Goal: Task Accomplishment & Management: Manage account settings

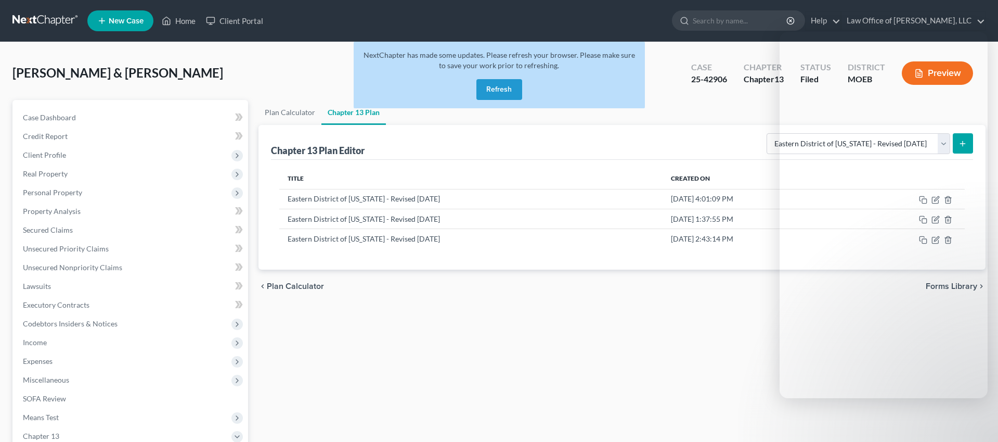
select select "4"
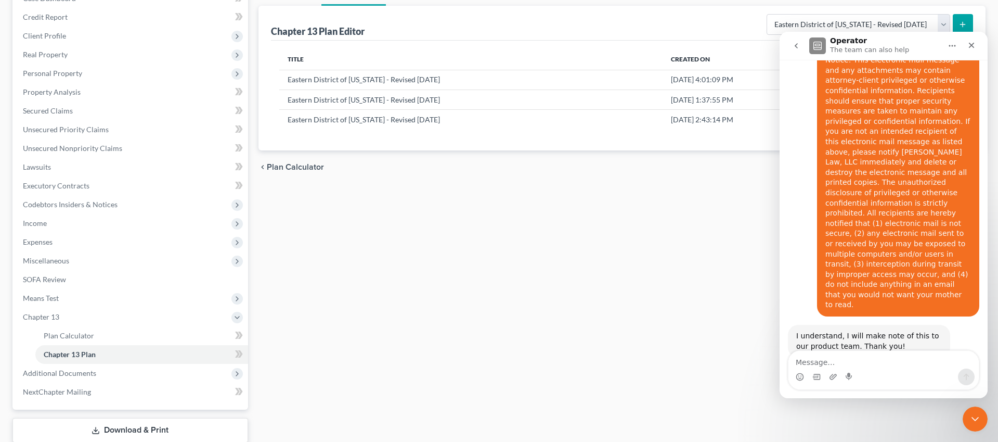
scroll to position [2309, 0]
click at [850, 361] on textarea "Message…" at bounding box center [884, 360] width 190 height 18
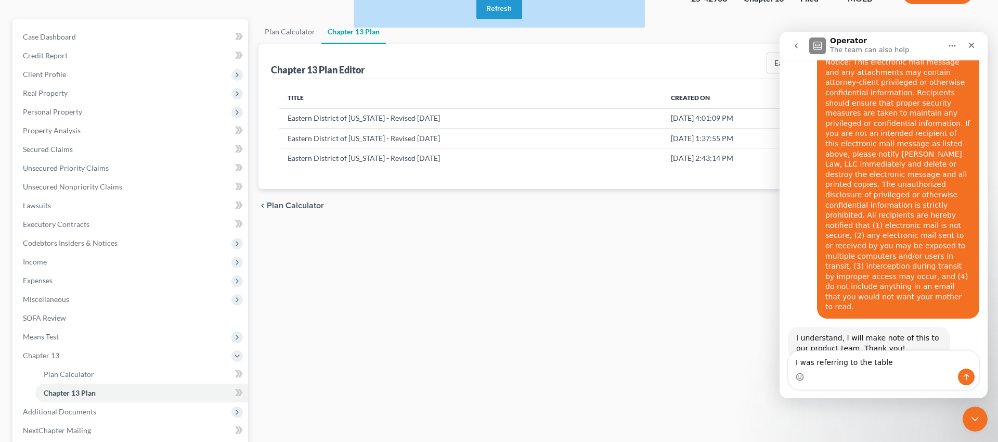
scroll to position [67, 0]
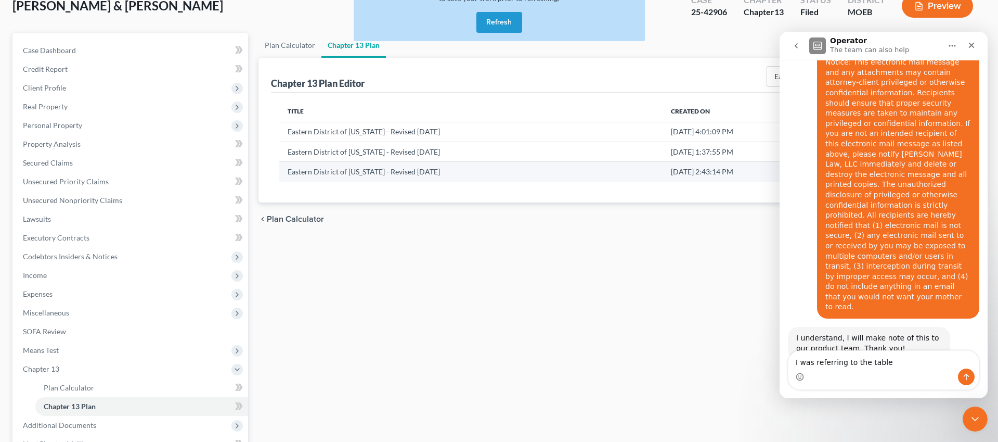
type textarea "I was referring to the table"
click at [547, 162] on td "Eastern District of [US_STATE] - Revised [DATE]" at bounding box center [470, 172] width 383 height 20
click at [972, 46] on icon "Close" at bounding box center [972, 45] width 8 height 8
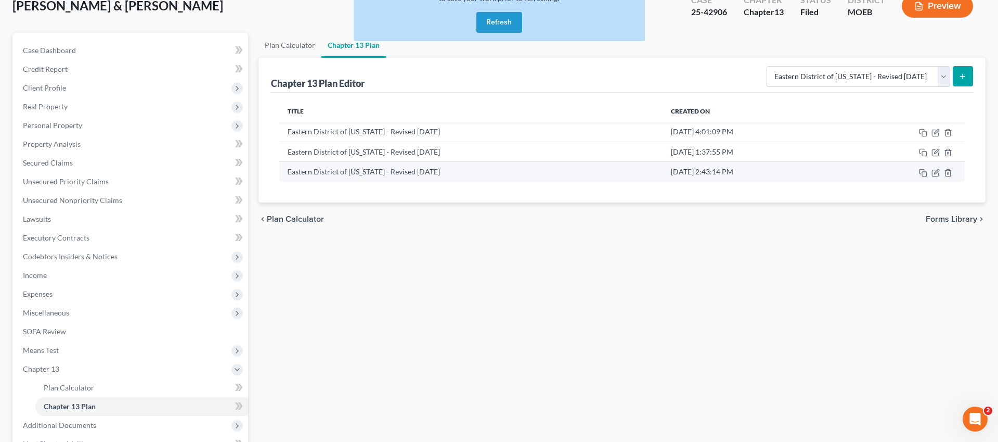
click at [938, 177] on td at bounding box center [903, 172] width 123 height 20
click at [935, 174] on icon "button" at bounding box center [936, 173] width 8 height 8
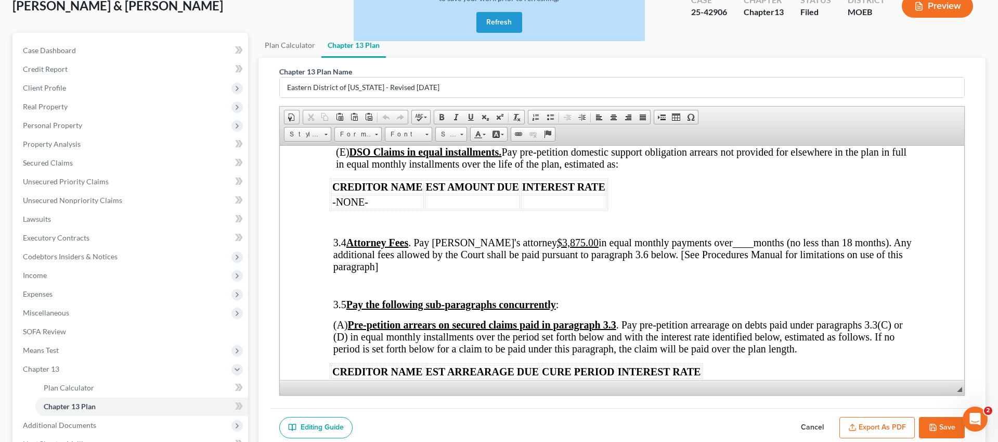
scroll to position [1583, 0]
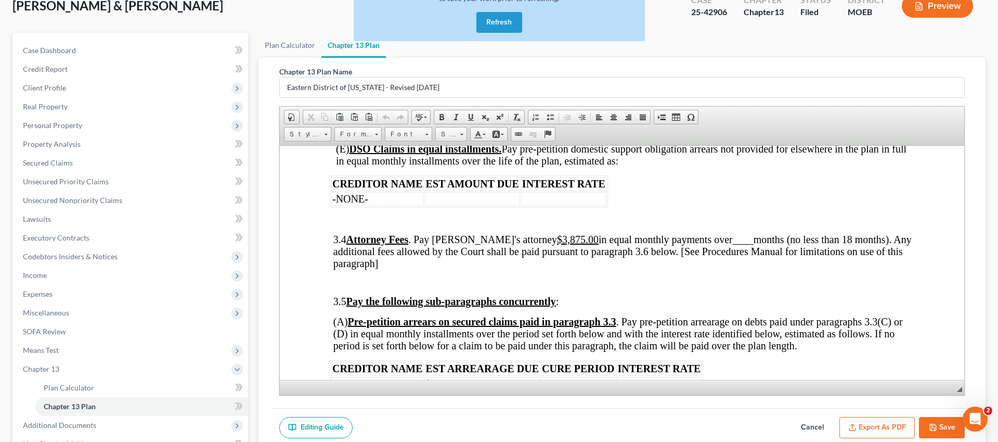
click at [939, 426] on button "Save" at bounding box center [942, 428] width 46 height 22
select select "4"
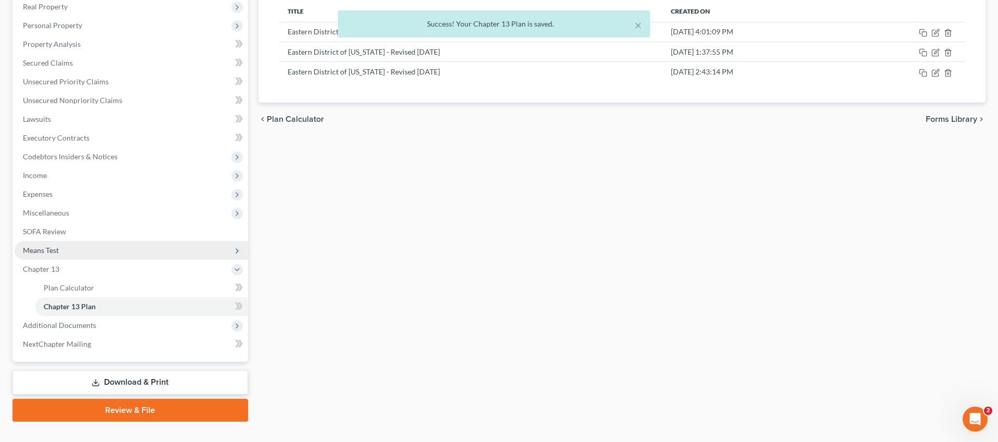
scroll to position [186, 0]
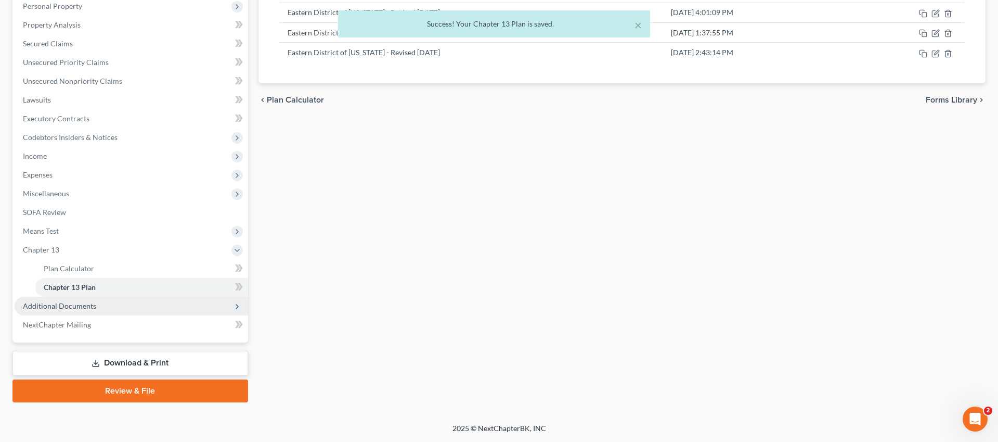
click at [123, 307] on span "Additional Documents" at bounding box center [132, 306] width 234 height 19
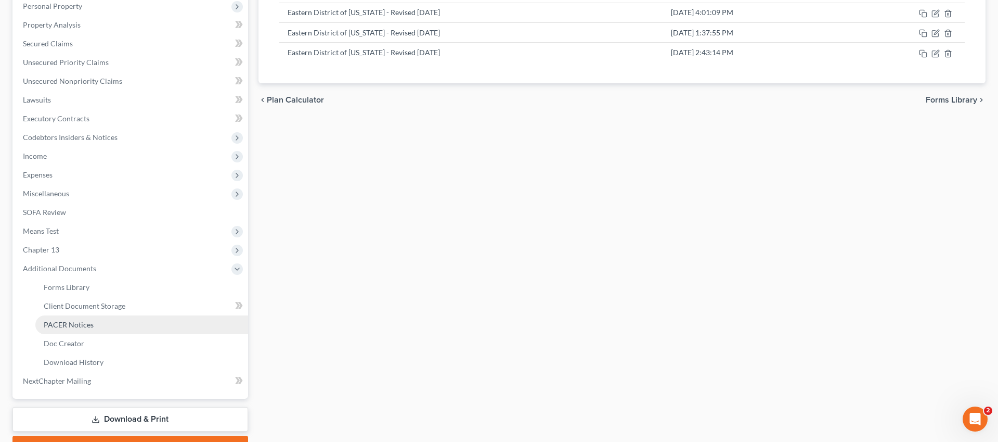
click at [111, 328] on link "PACER Notices" at bounding box center [141, 324] width 213 height 19
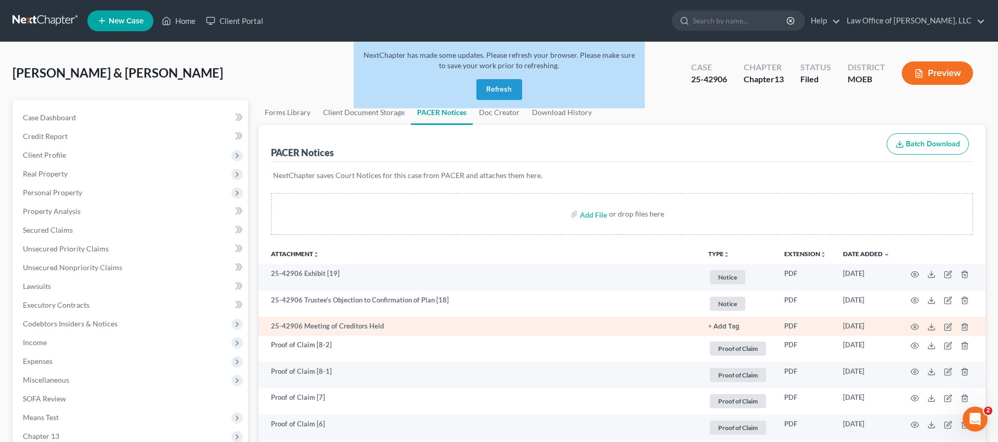
scroll to position [6, 0]
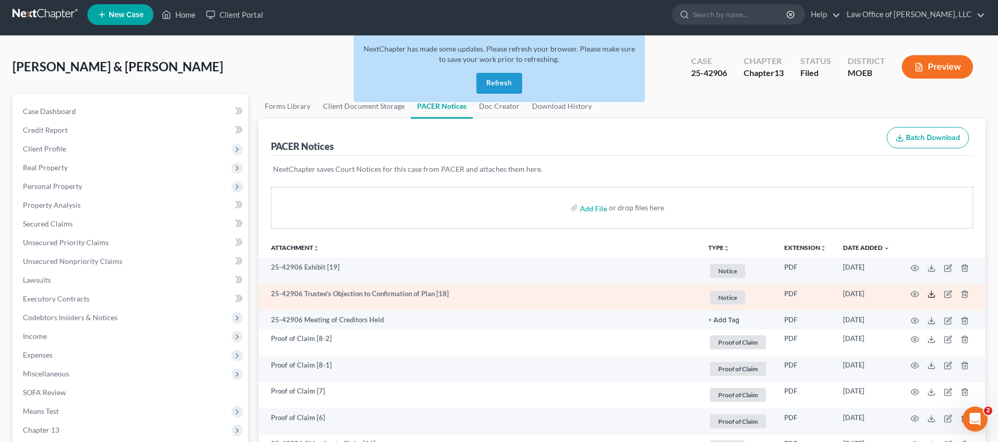
click at [932, 295] on line at bounding box center [932, 293] width 0 height 4
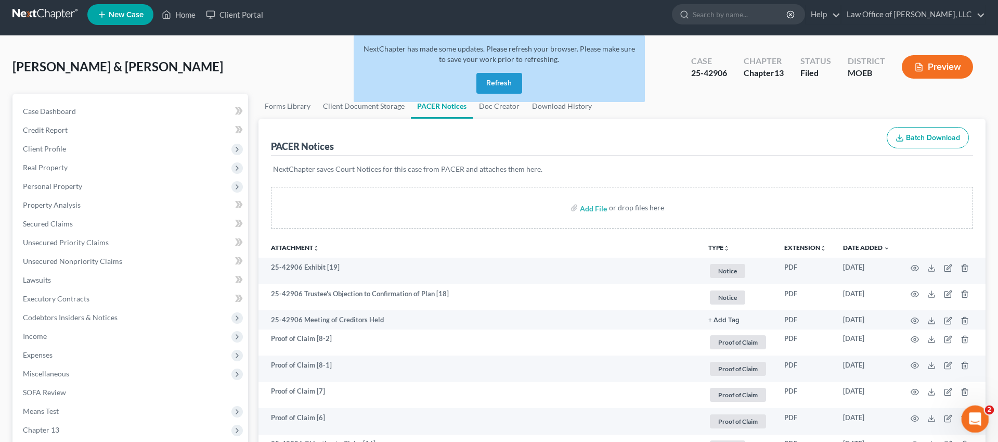
click at [978, 417] on icon "Open Intercom Messenger" at bounding box center [974, 417] width 17 height 17
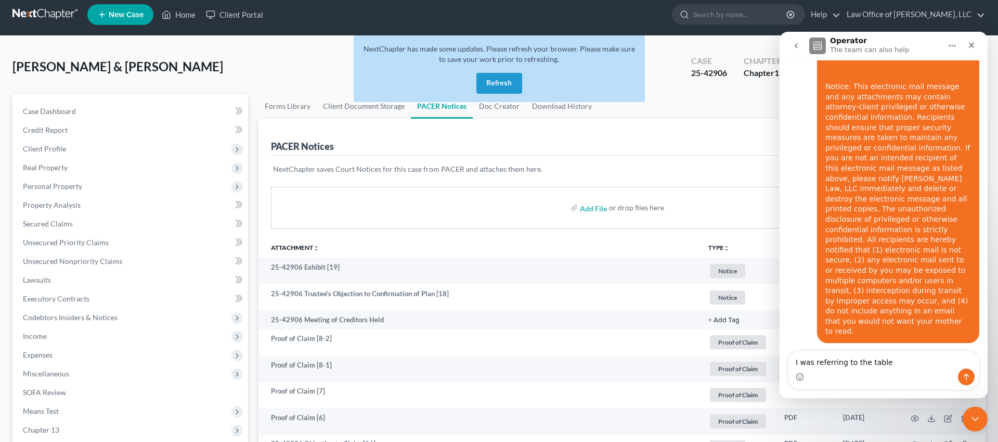
scroll to position [2294, 0]
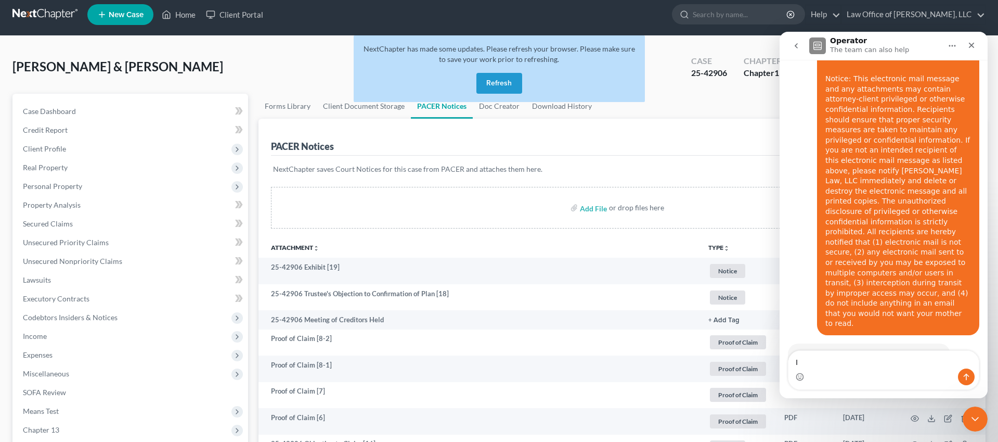
type textarea "I"
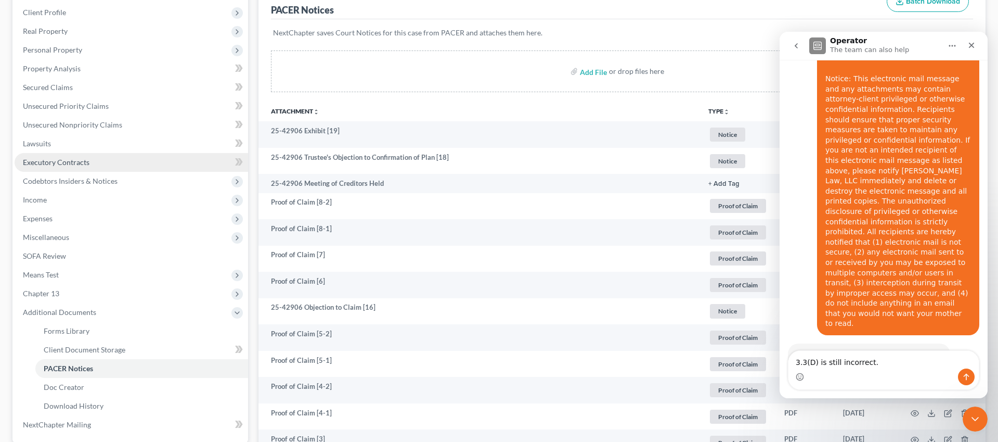
scroll to position [169, 0]
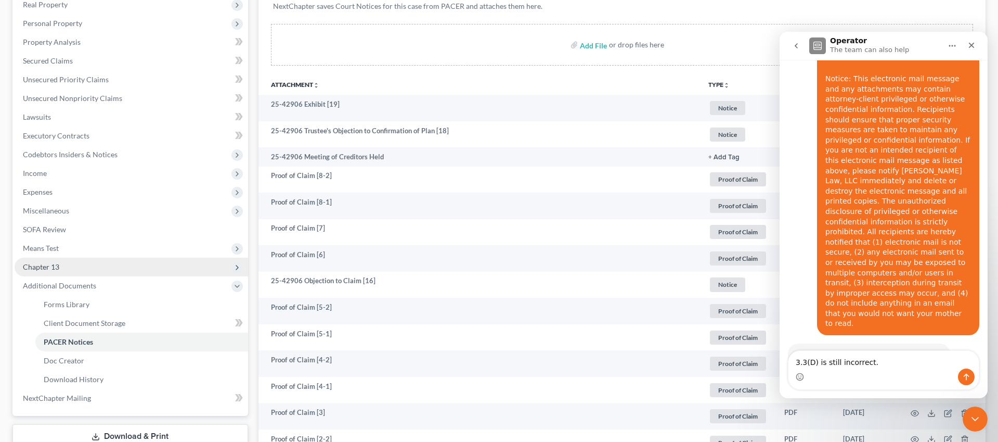
type textarea "3.3(D) is still incorrect."
click at [87, 272] on span "Chapter 13" at bounding box center [132, 267] width 234 height 19
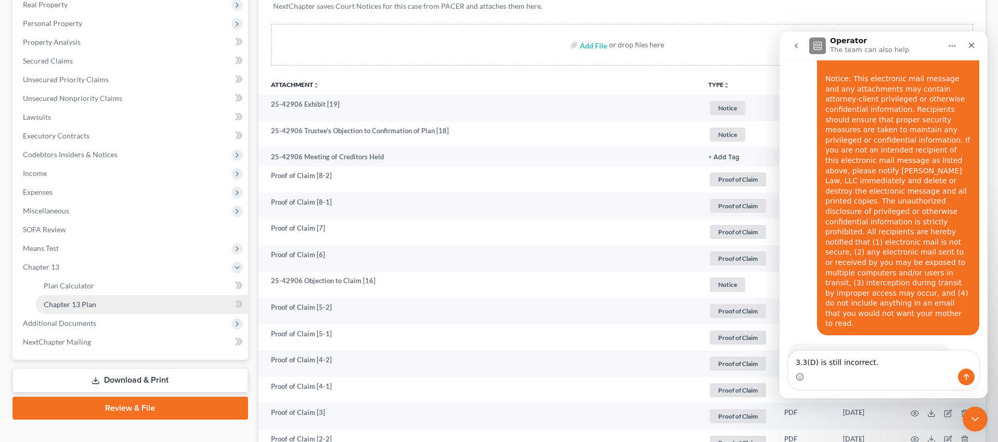
click at [98, 302] on link "Chapter 13 Plan" at bounding box center [141, 304] width 213 height 19
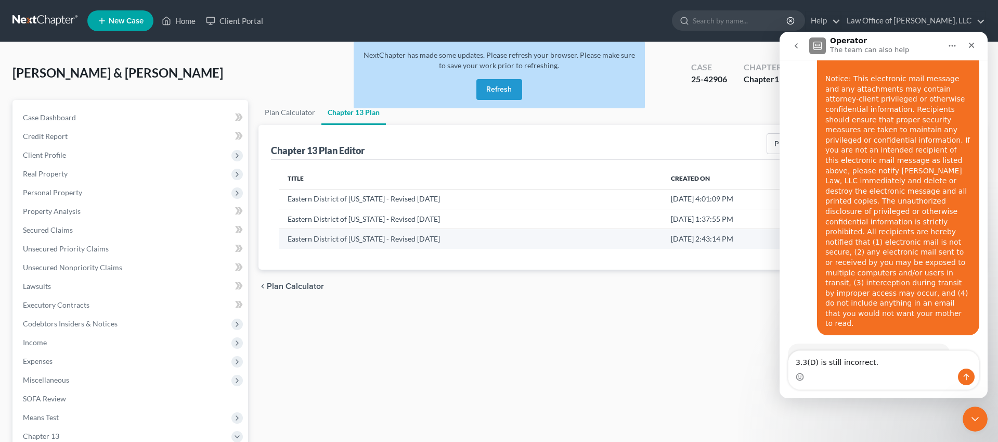
click at [425, 245] on td "Eastern District of [US_STATE] - Revised [DATE]" at bounding box center [470, 239] width 383 height 20
click at [971, 46] on icon "Close" at bounding box center [972, 46] width 6 height 6
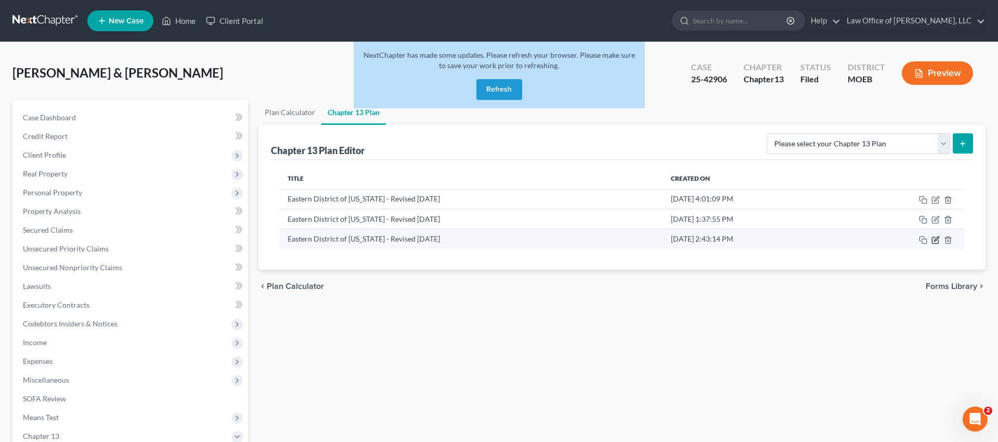
click at [935, 240] on icon "button" at bounding box center [936, 238] width 5 height 5
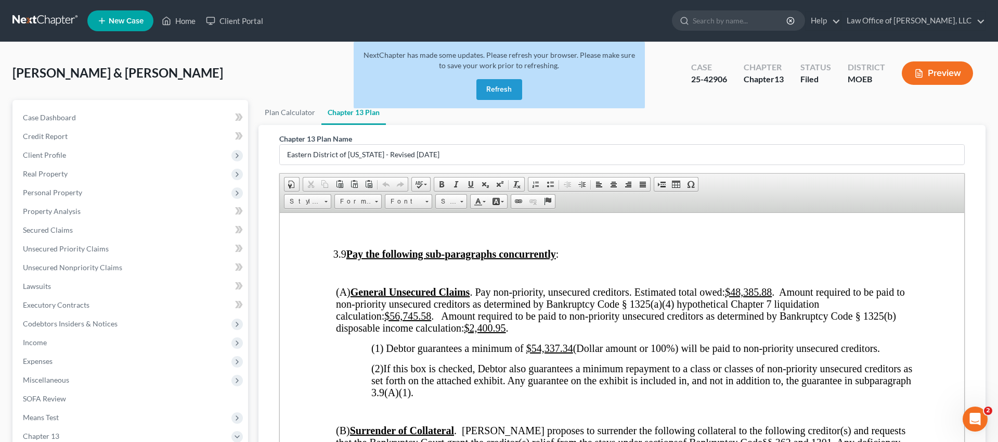
scroll to position [2639, 0]
click at [980, 418] on icon "Open Intercom Messenger" at bounding box center [974, 417] width 17 height 17
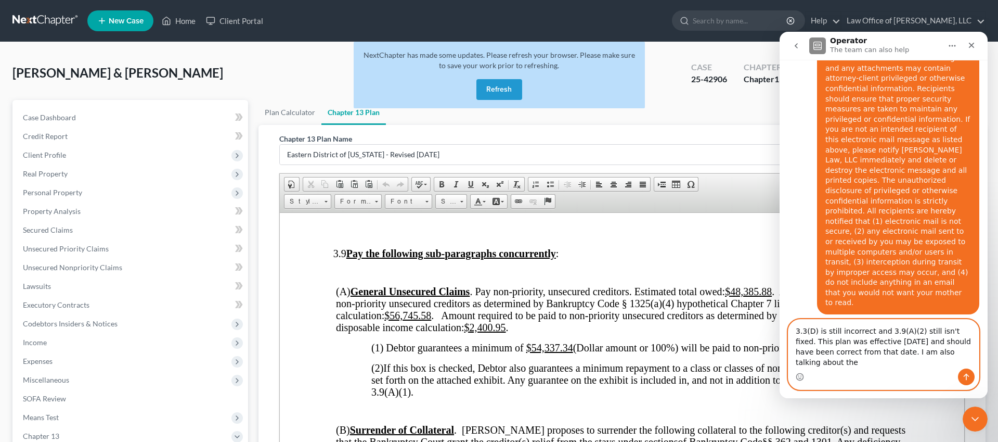
scroll to position [2325, 0]
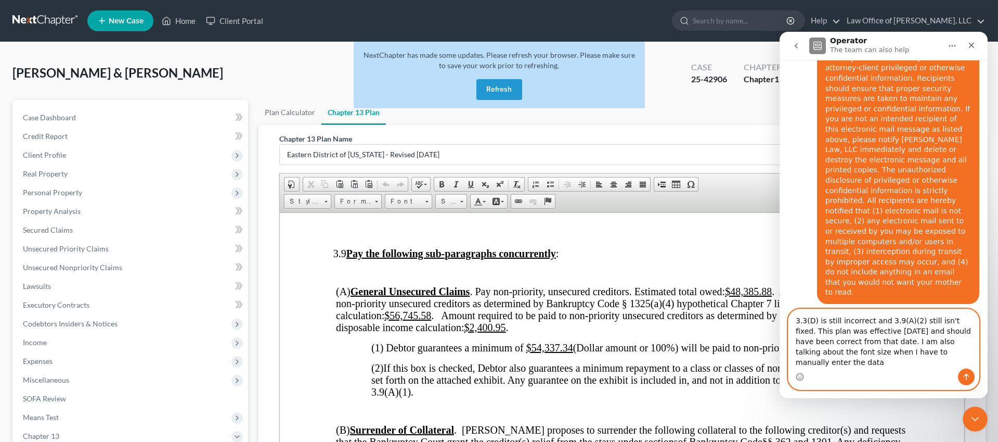
type textarea "3.3(D) is still incorrect and 3.9(A)(2) still isn't fixed. This plan was effect…"
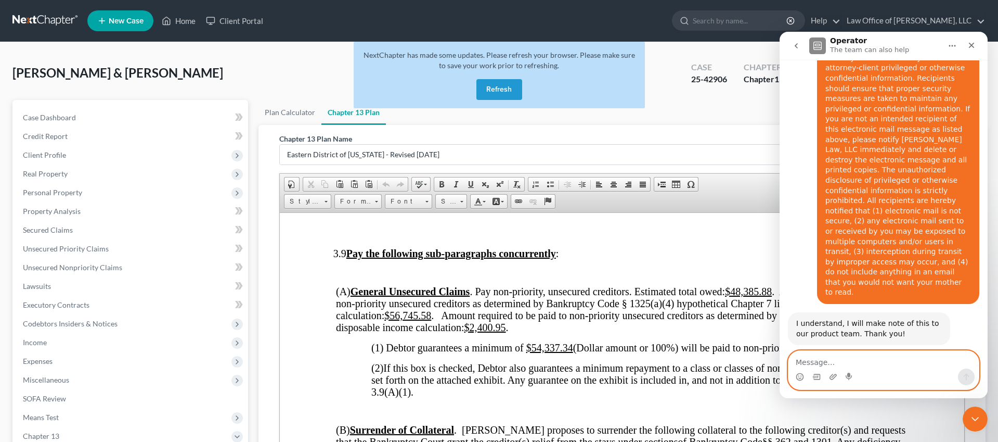
scroll to position [2379, 0]
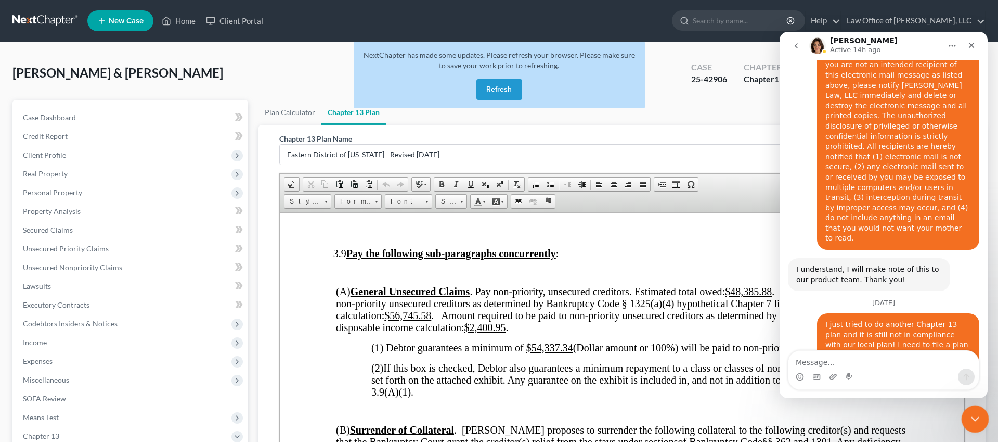
click at [976, 415] on icon "Close Intercom Messenger" at bounding box center [974, 417] width 12 height 12
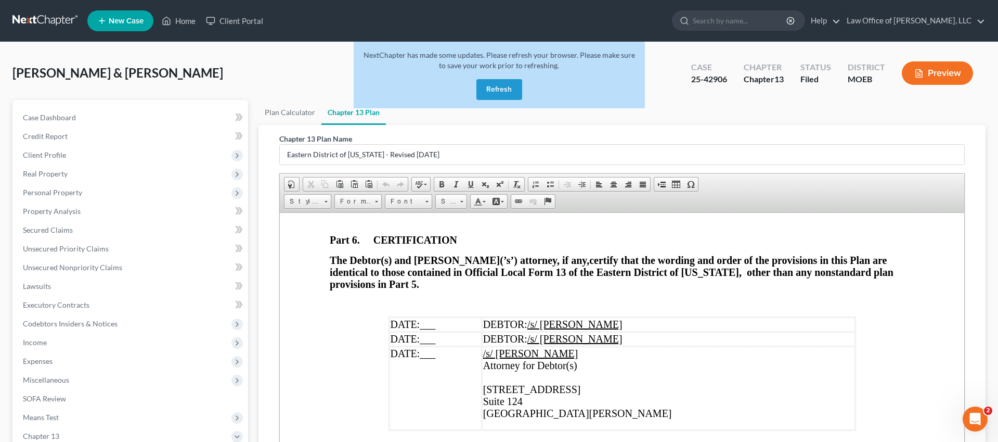
scroll to position [186, 0]
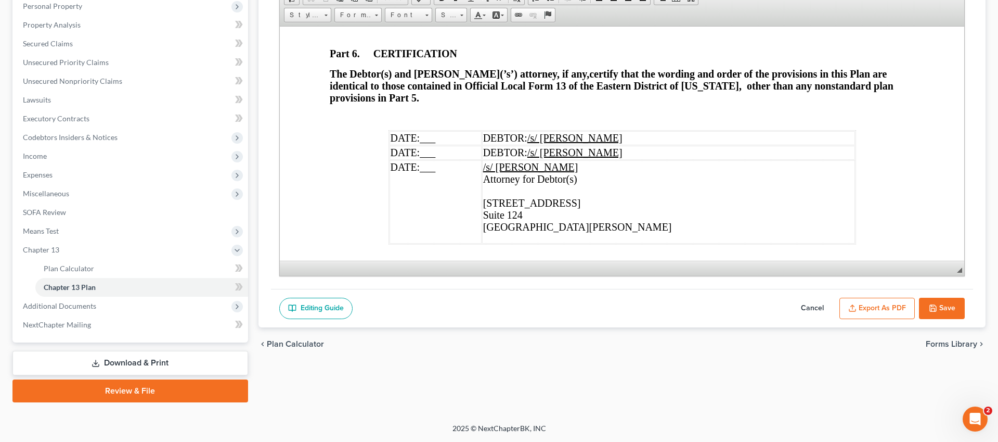
click at [934, 312] on button "Save" at bounding box center [942, 309] width 46 height 22
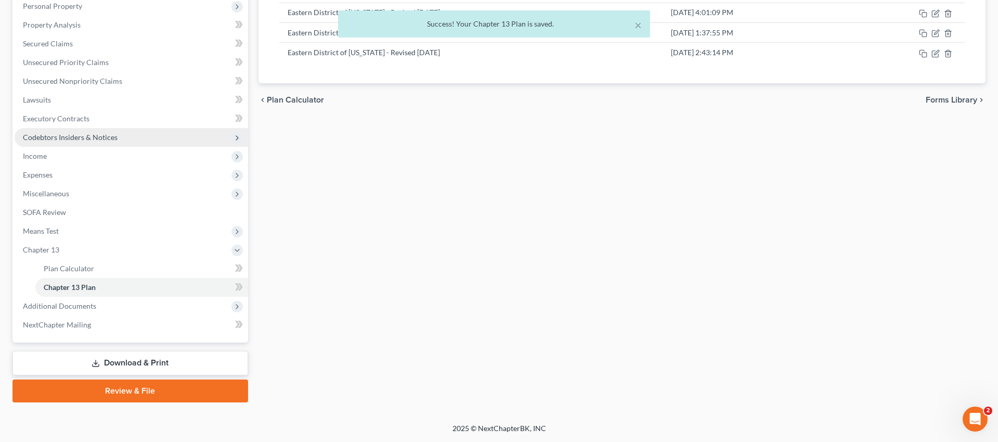
scroll to position [0, 0]
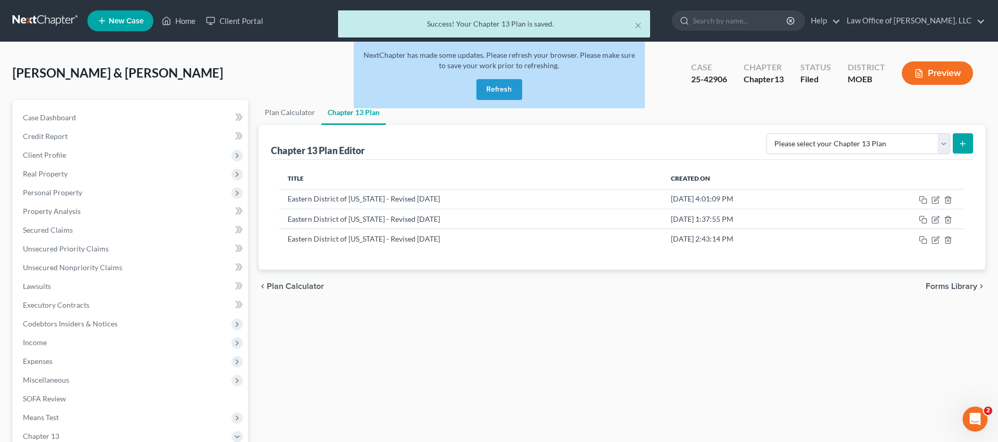
click at [489, 89] on button "Refresh" at bounding box center [500, 89] width 46 height 21
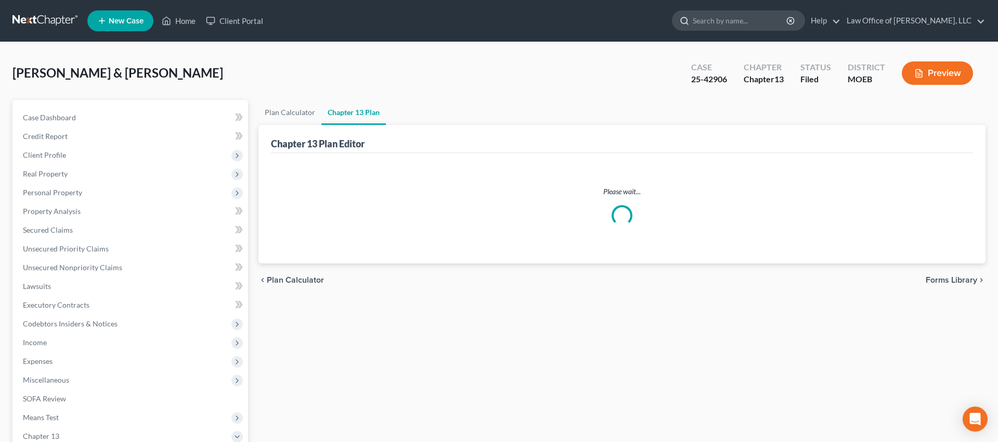
click at [719, 24] on input "search" at bounding box center [740, 20] width 95 height 19
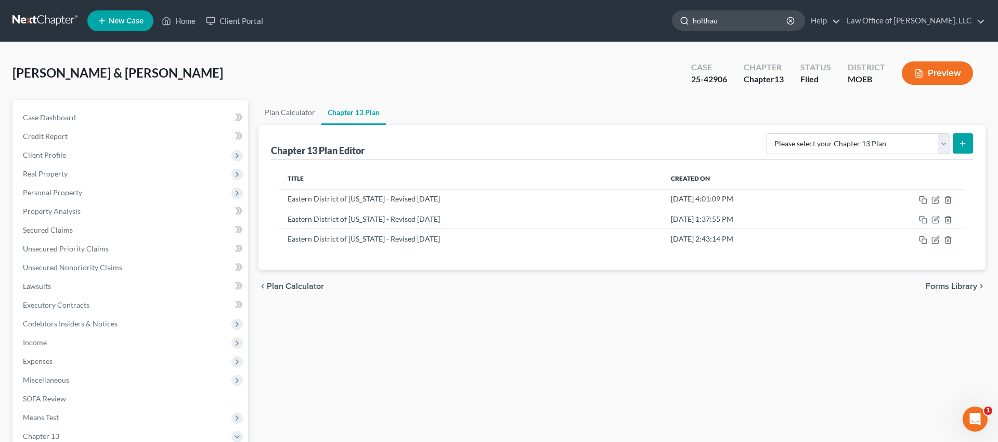
type input "[PERSON_NAME]"
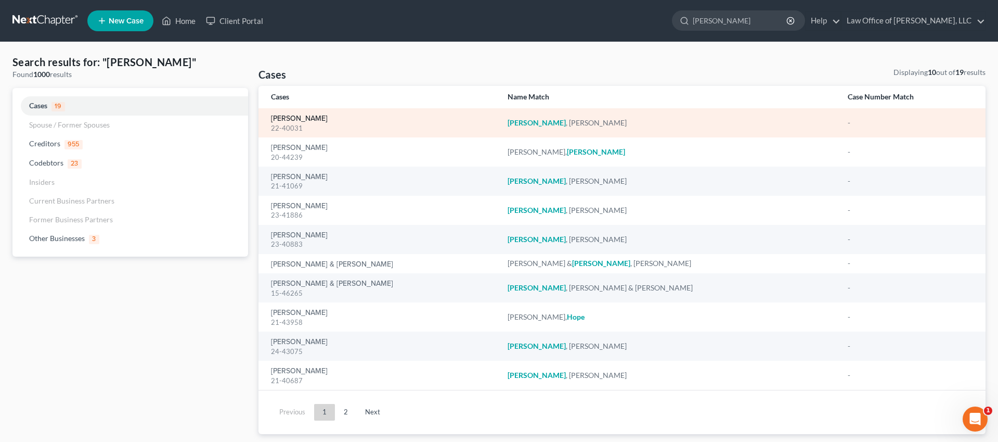
click at [319, 118] on link "[PERSON_NAME]" at bounding box center [299, 118] width 57 height 7
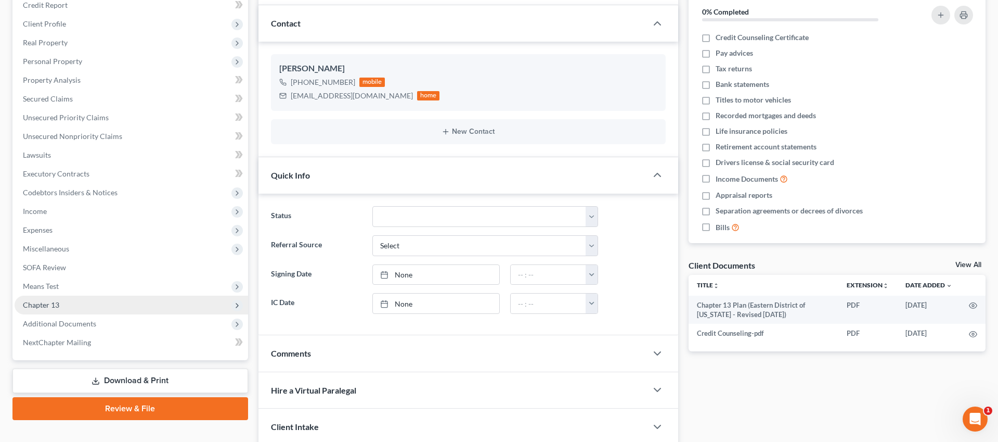
scroll to position [135, 0]
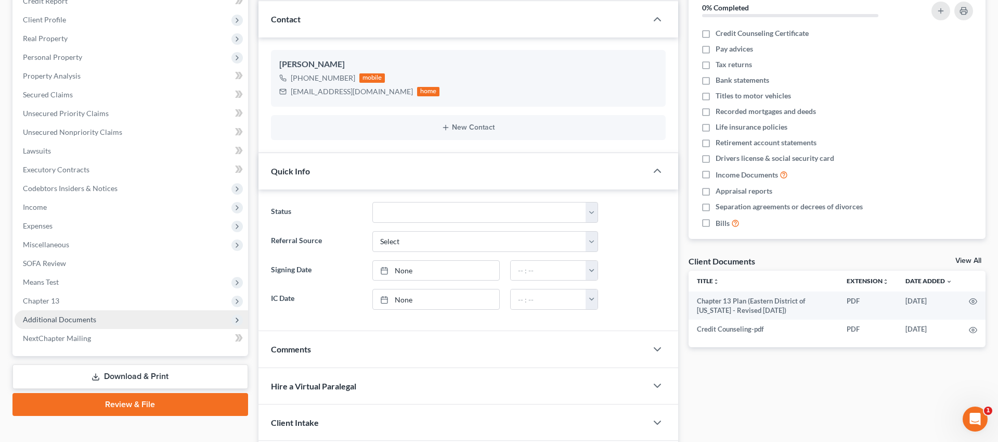
click at [80, 320] on span "Additional Documents" at bounding box center [59, 319] width 73 height 9
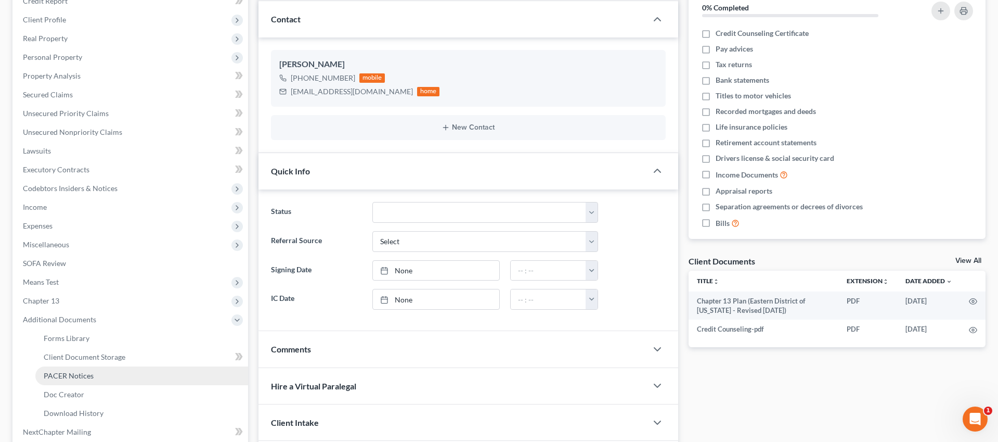
click at [73, 379] on span "PACER Notices" at bounding box center [69, 375] width 50 height 9
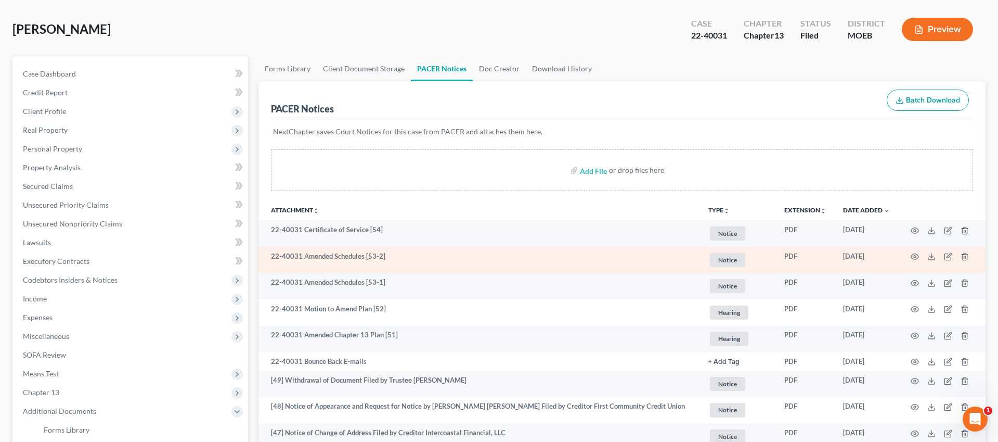
scroll to position [48, 0]
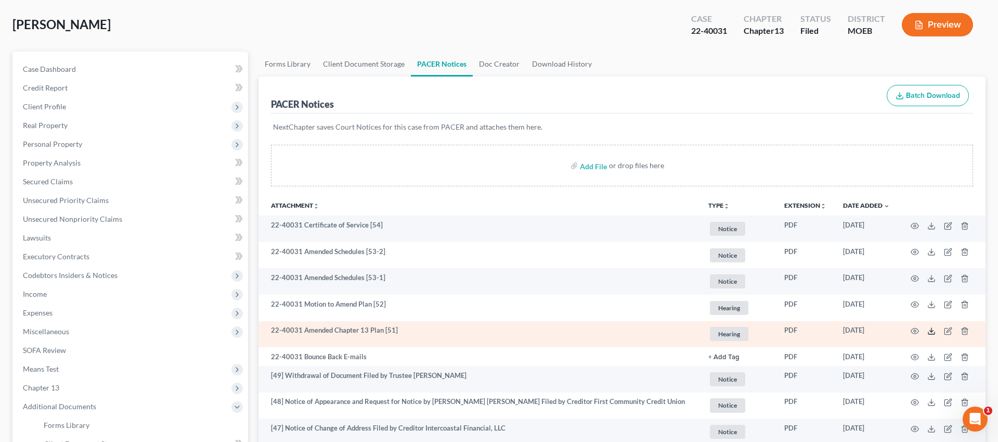
click at [931, 333] on icon at bounding box center [932, 331] width 8 height 8
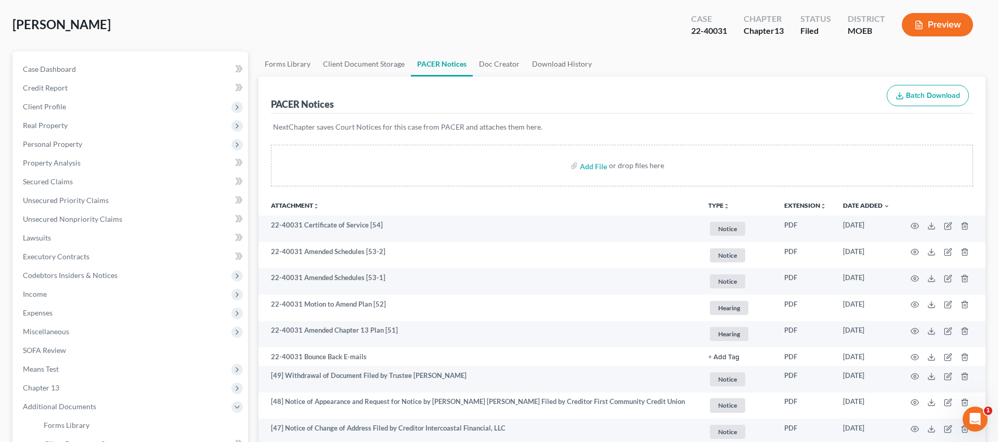
scroll to position [0, 0]
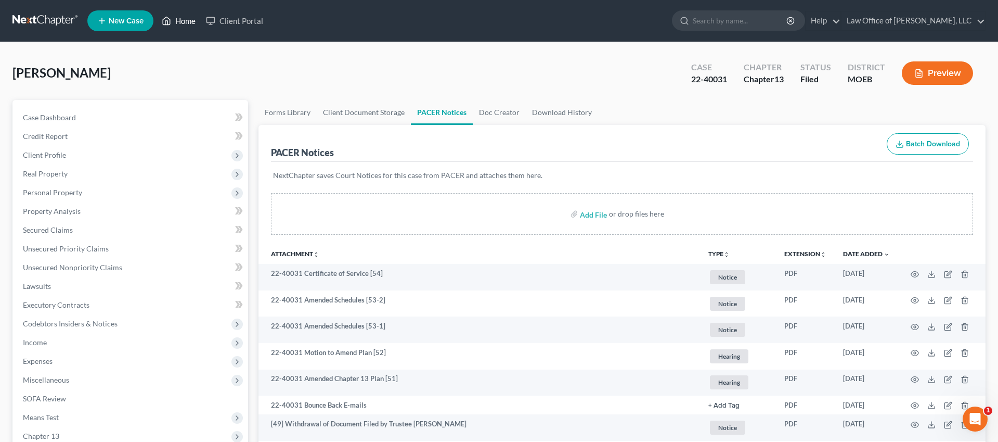
click at [179, 25] on link "Home" at bounding box center [179, 20] width 44 height 19
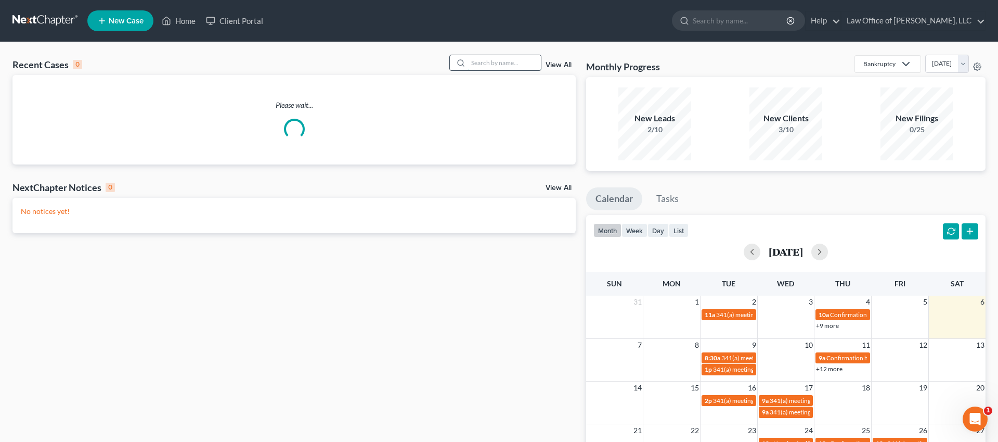
click at [506, 65] on input "search" at bounding box center [504, 62] width 73 height 15
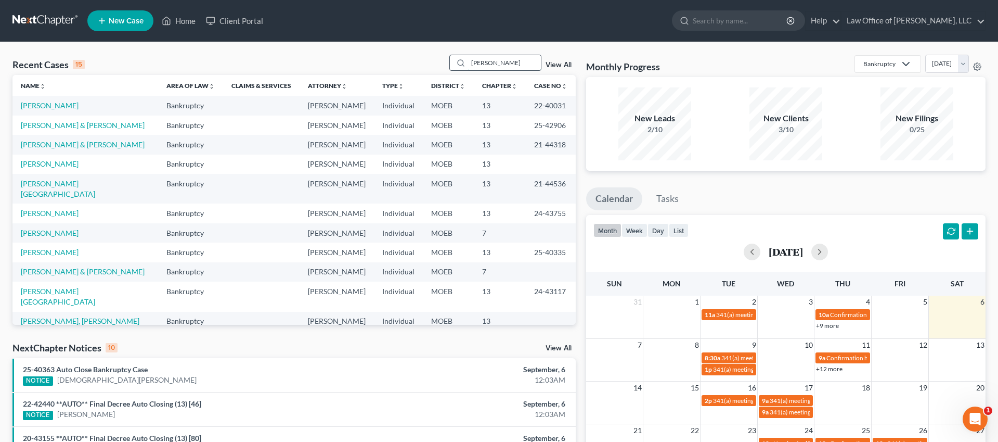
type input "[PERSON_NAME]"
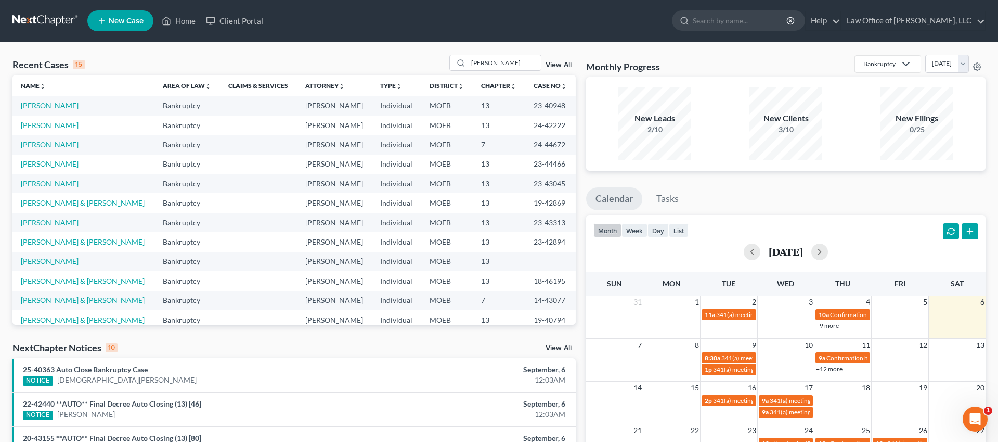
click at [46, 105] on link "[PERSON_NAME]" at bounding box center [50, 105] width 58 height 9
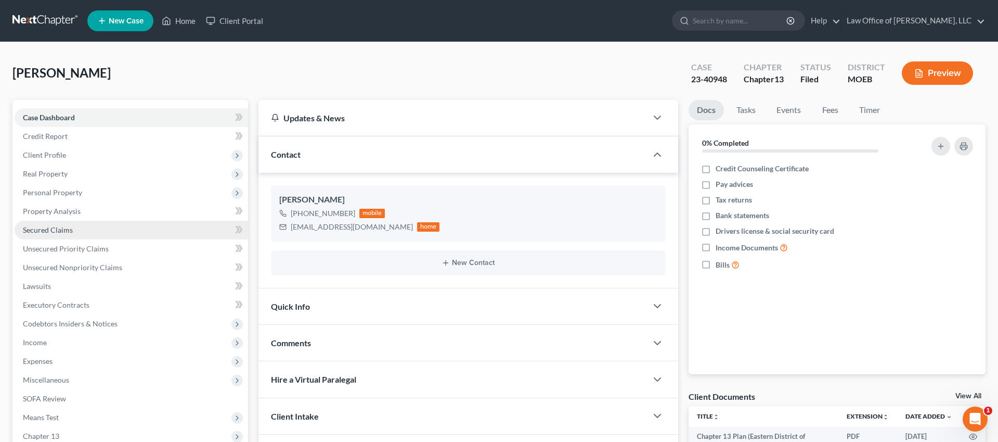
scroll to position [149, 0]
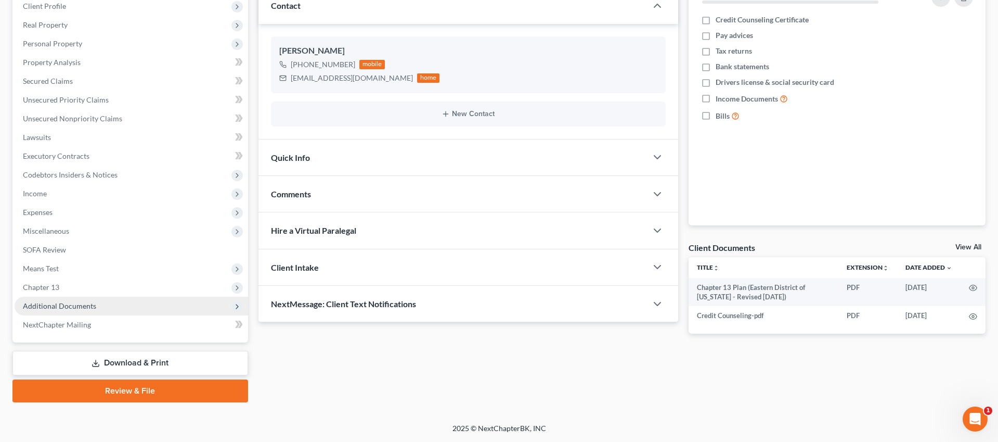
click at [70, 303] on span "Additional Documents" at bounding box center [59, 305] width 73 height 9
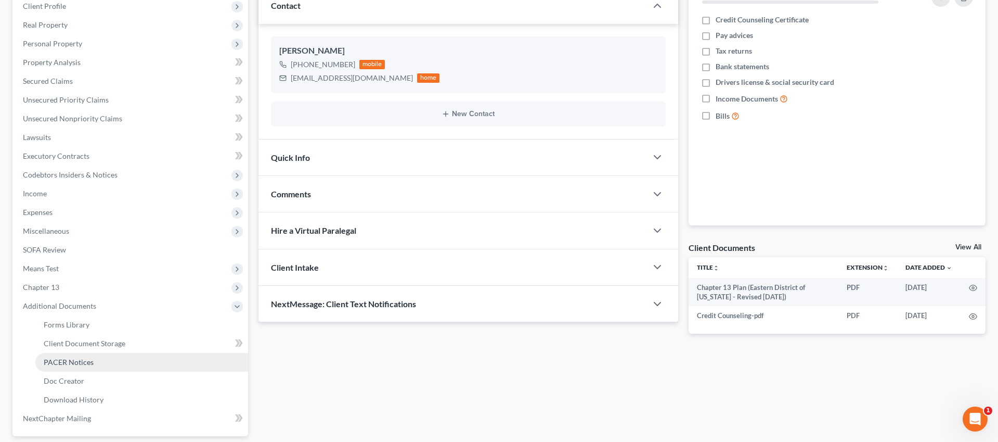
click at [75, 362] on span "PACER Notices" at bounding box center [69, 361] width 50 height 9
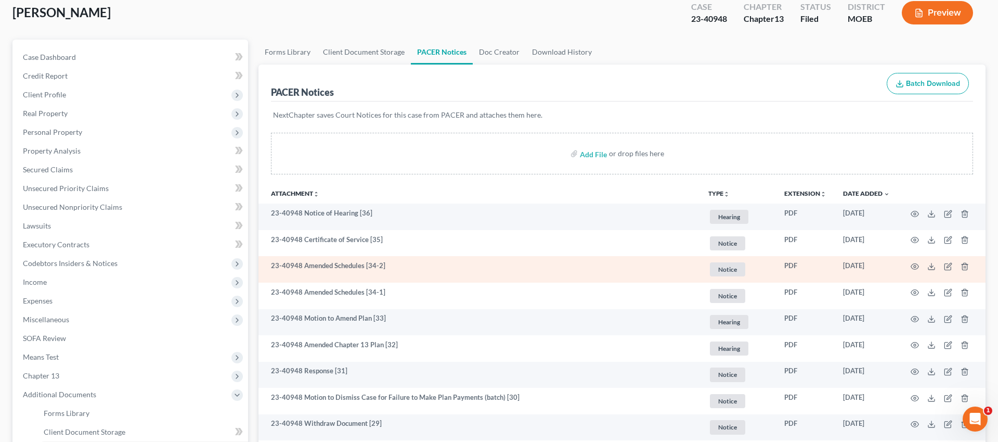
scroll to position [61, 0]
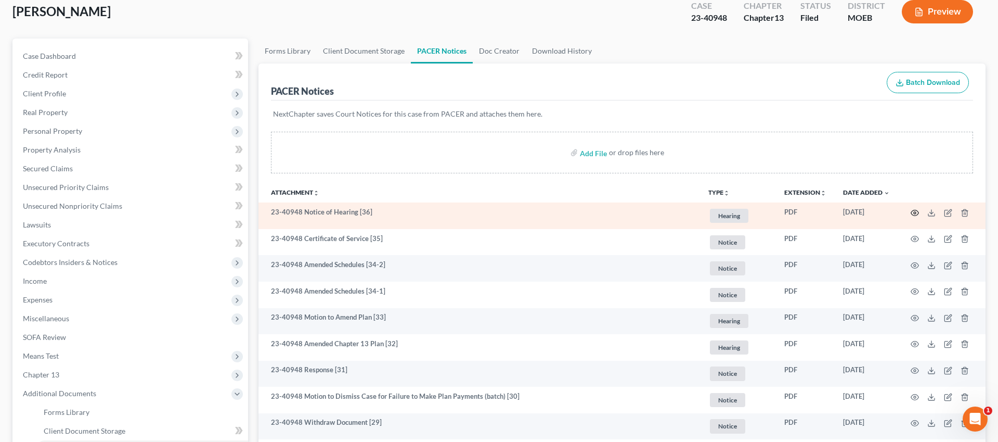
click at [915, 213] on circle "button" at bounding box center [915, 213] width 2 height 2
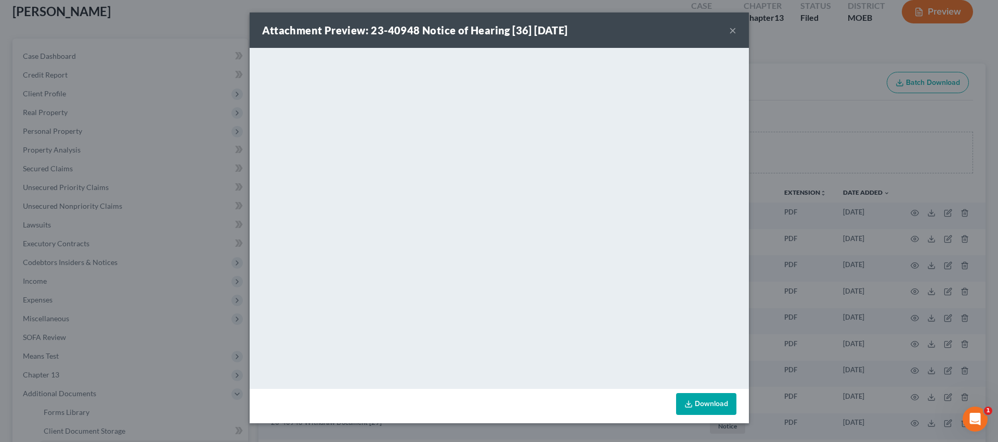
click at [734, 32] on button "×" at bounding box center [732, 30] width 7 height 12
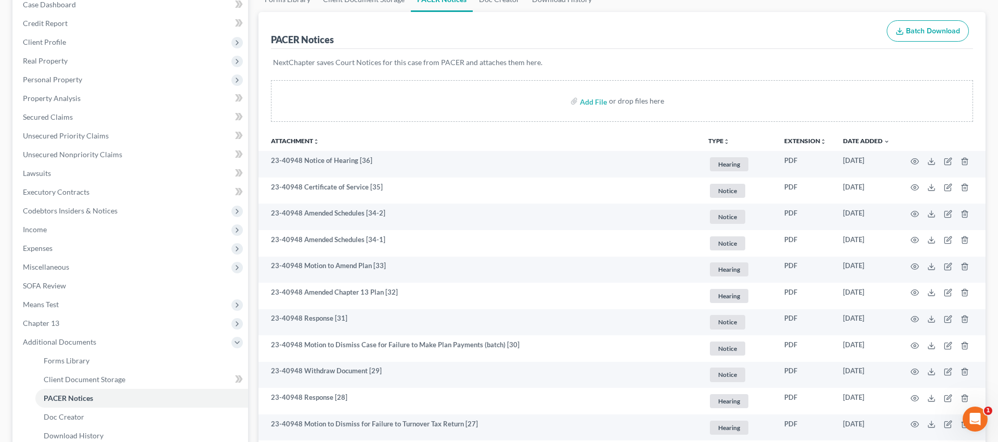
scroll to position [118, 0]
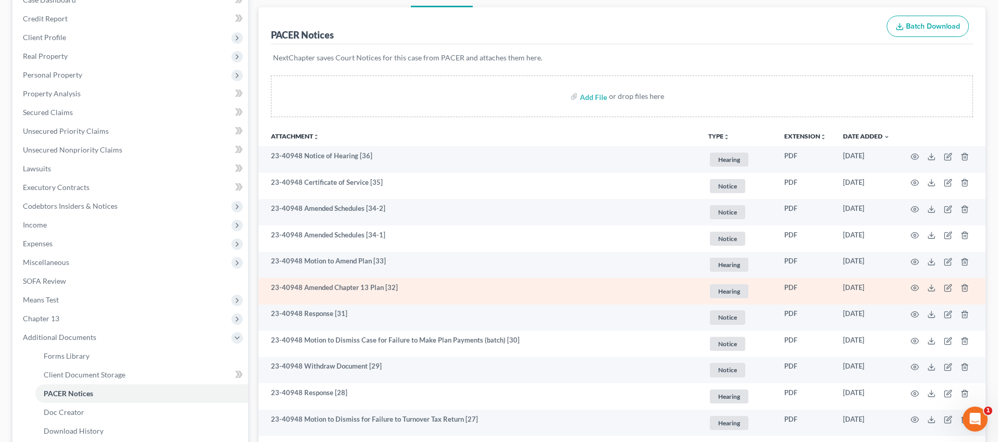
click at [936, 289] on td at bounding box center [941, 291] width 87 height 27
click at [930, 288] on icon at bounding box center [932, 288] width 8 height 8
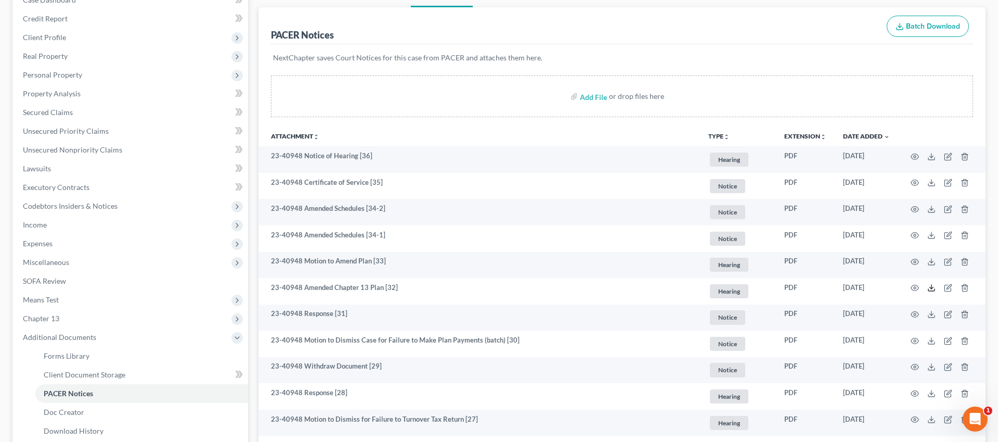
scroll to position [0, 0]
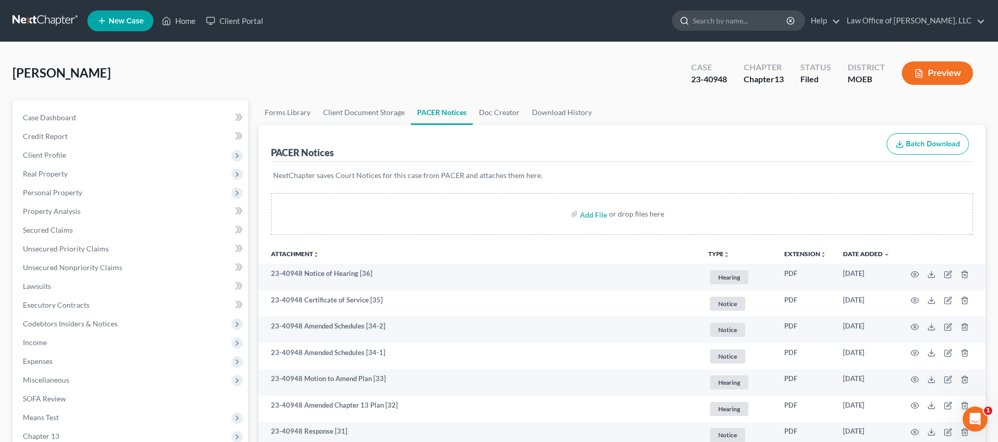
click at [713, 20] on input "search" at bounding box center [740, 20] width 95 height 19
click at [190, 11] on link "Home" at bounding box center [179, 20] width 44 height 19
click at [189, 24] on link "Home" at bounding box center [179, 20] width 44 height 19
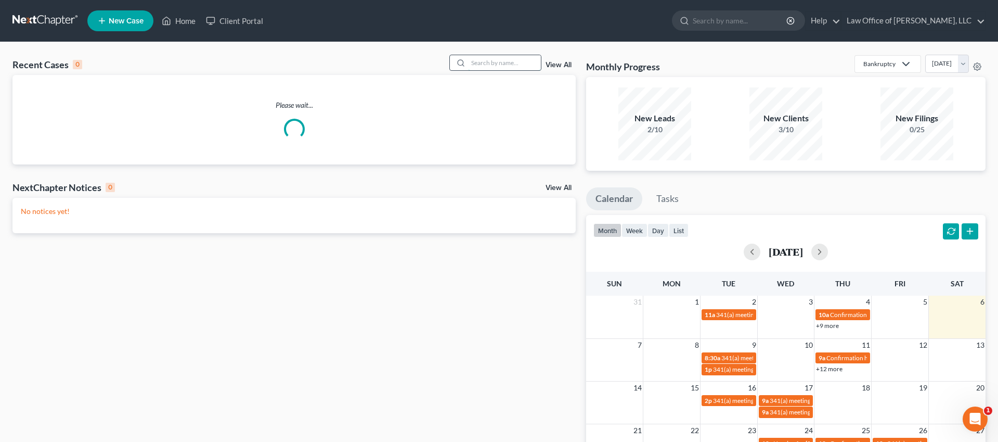
click at [509, 58] on input "search" at bounding box center [504, 62] width 73 height 15
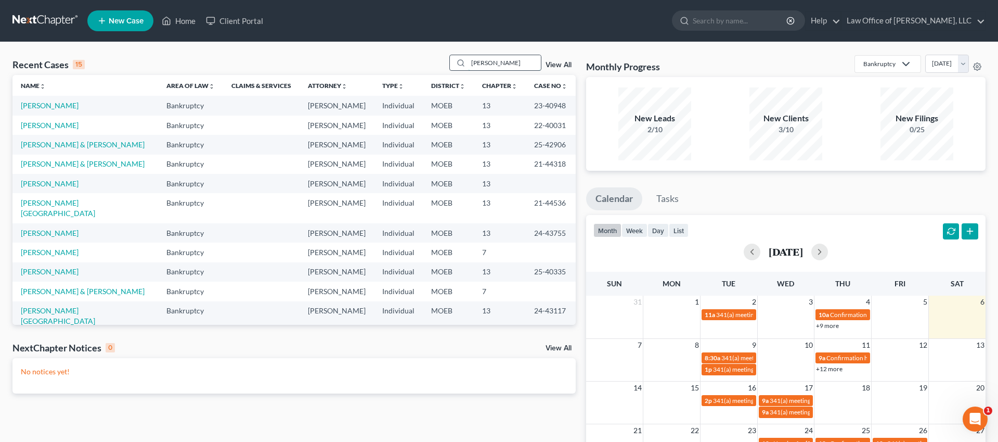
type input "[PERSON_NAME]"
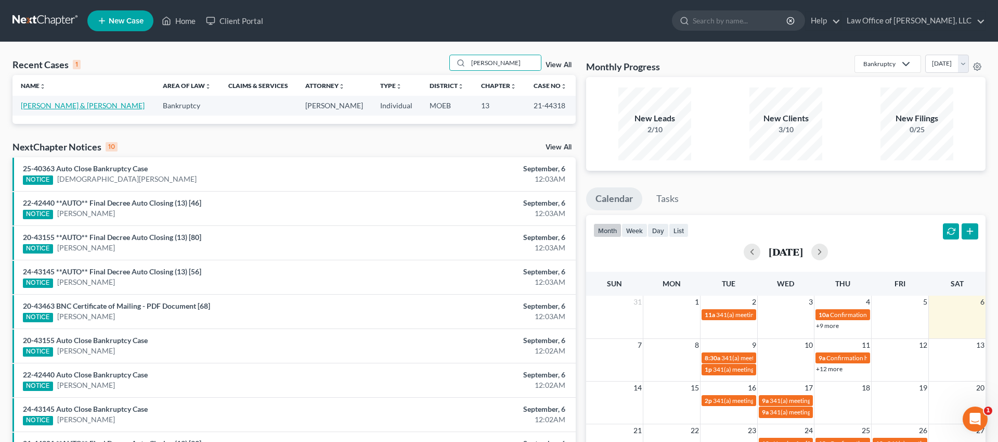
click at [59, 105] on link "[PERSON_NAME] & [PERSON_NAME]" at bounding box center [83, 105] width 124 height 9
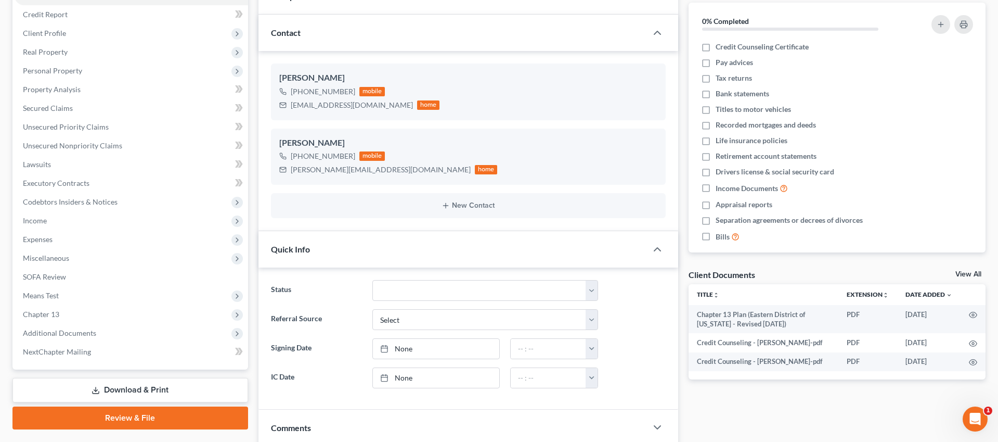
scroll to position [131, 0]
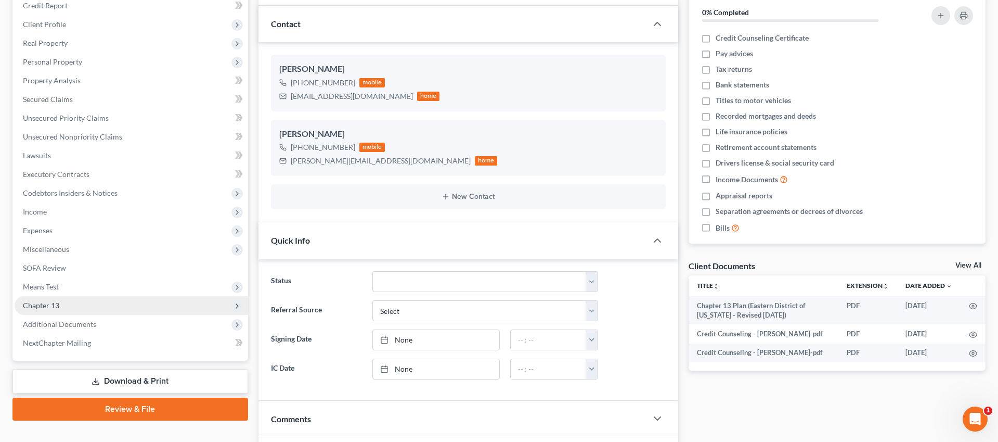
click at [66, 304] on span "Chapter 13" at bounding box center [132, 305] width 234 height 19
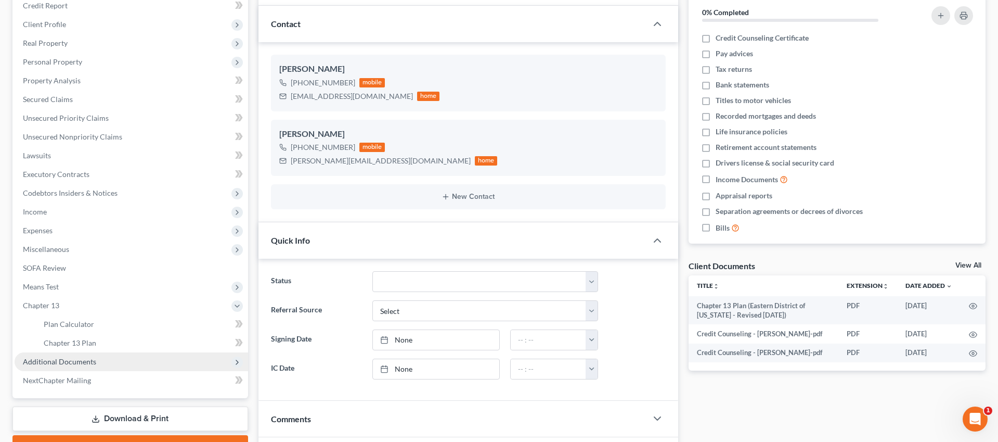
click at [74, 370] on span "Additional Documents" at bounding box center [132, 361] width 234 height 19
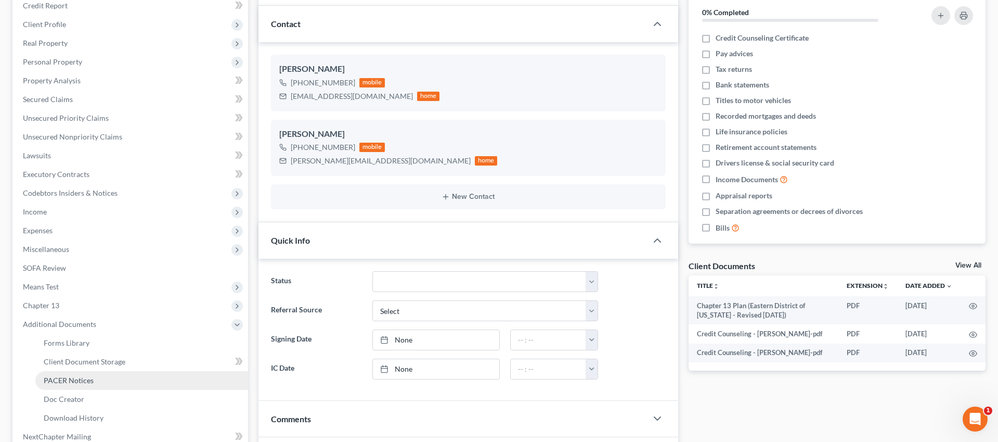
click at [128, 383] on link "PACER Notices" at bounding box center [141, 380] width 213 height 19
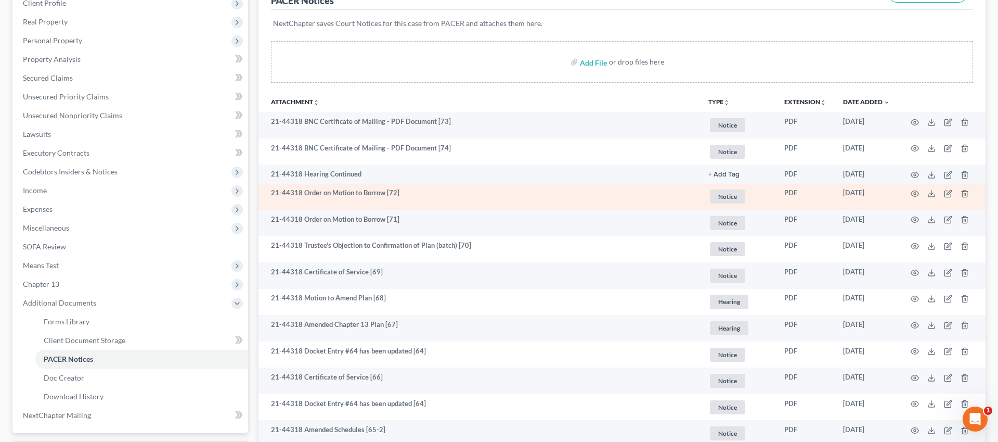
scroll to position [152, 0]
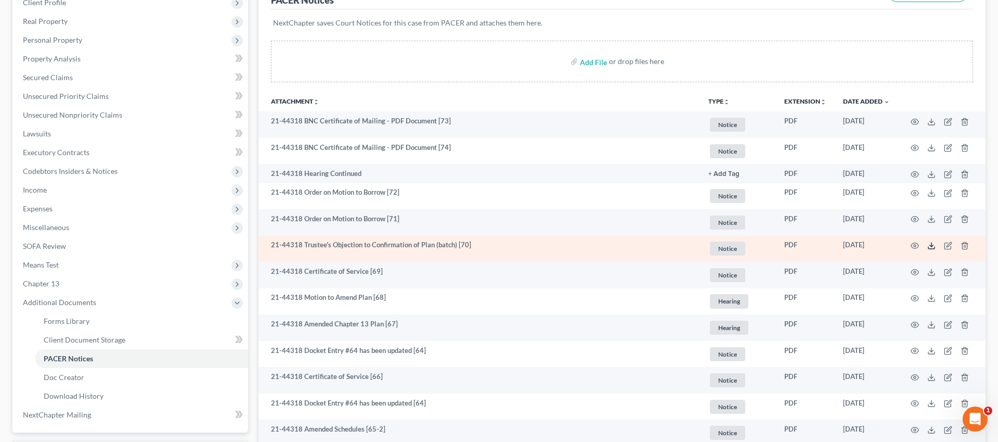
click at [935, 246] on icon at bounding box center [932, 245] width 8 height 8
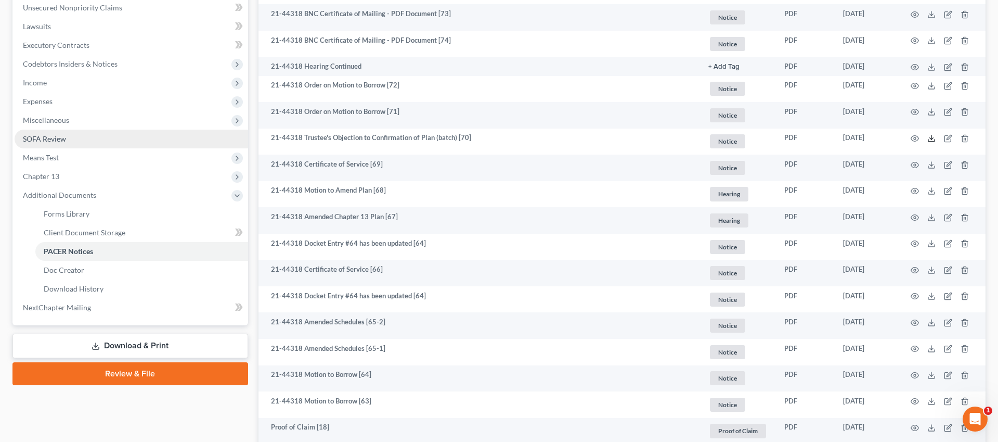
scroll to position [272, 0]
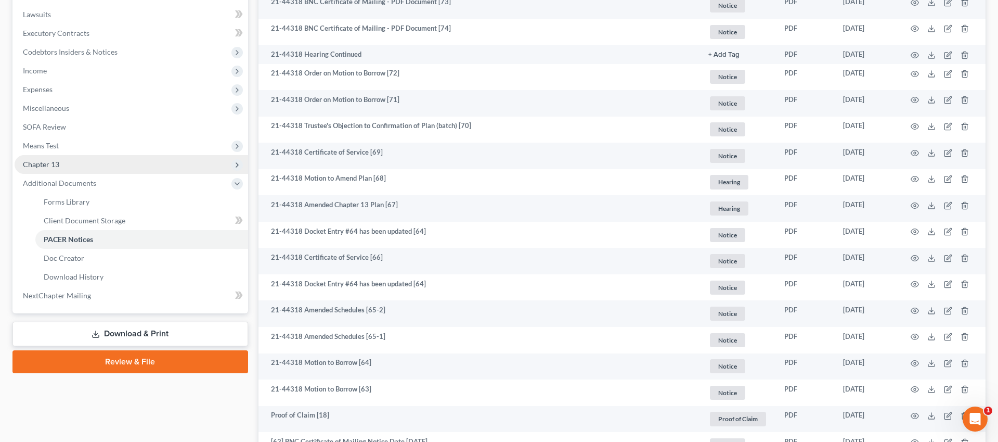
click at [105, 169] on span "Chapter 13" at bounding box center [132, 164] width 234 height 19
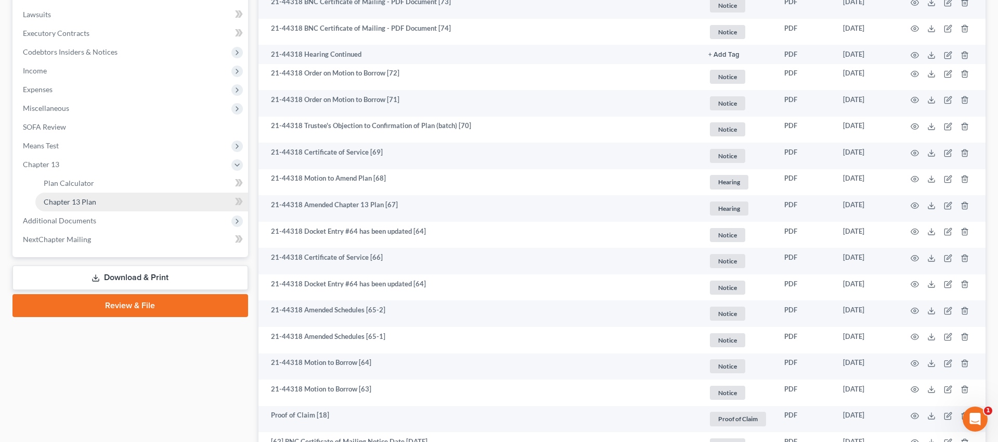
scroll to position [271, 0]
click at [107, 205] on link "Chapter 13 Plan" at bounding box center [141, 202] width 213 height 19
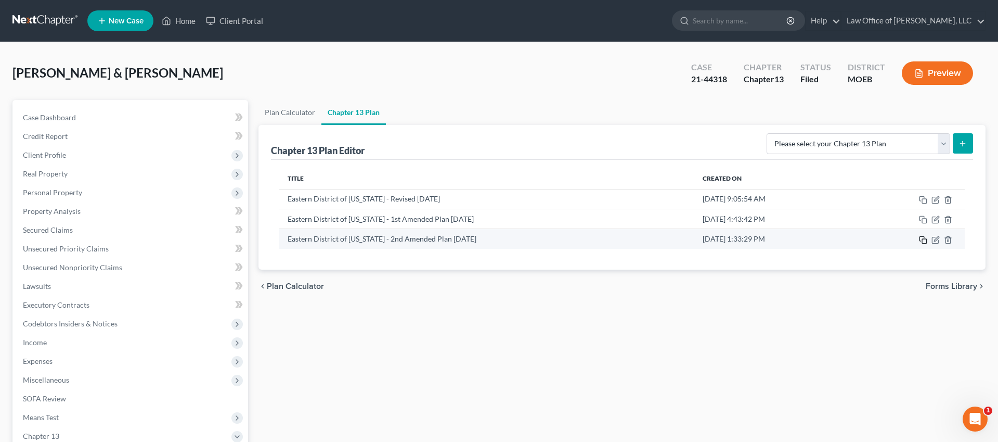
click at [926, 241] on icon "button" at bounding box center [923, 240] width 8 height 8
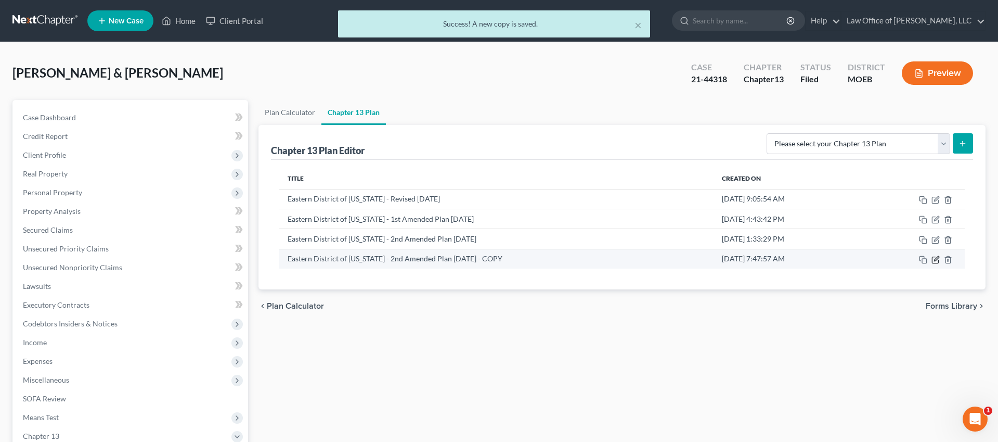
click at [937, 259] on icon "button" at bounding box center [936, 258] width 5 height 5
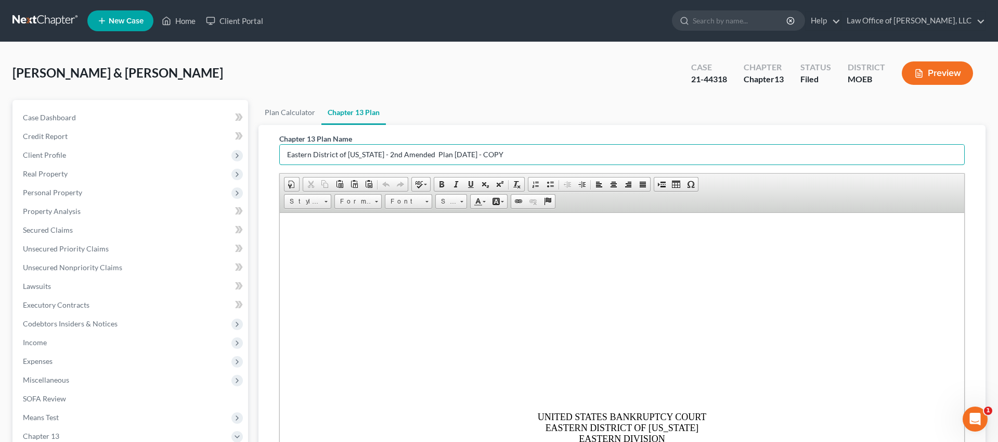
drag, startPoint x: 380, startPoint y: 155, endPoint x: 548, endPoint y: 165, distance: 168.4
click at [548, 165] on div "Chapter 13 Plan Name Eastern District of [US_STATE] - 2nd Amended Plan [DATE] -…" at bounding box center [622, 297] width 686 height 329
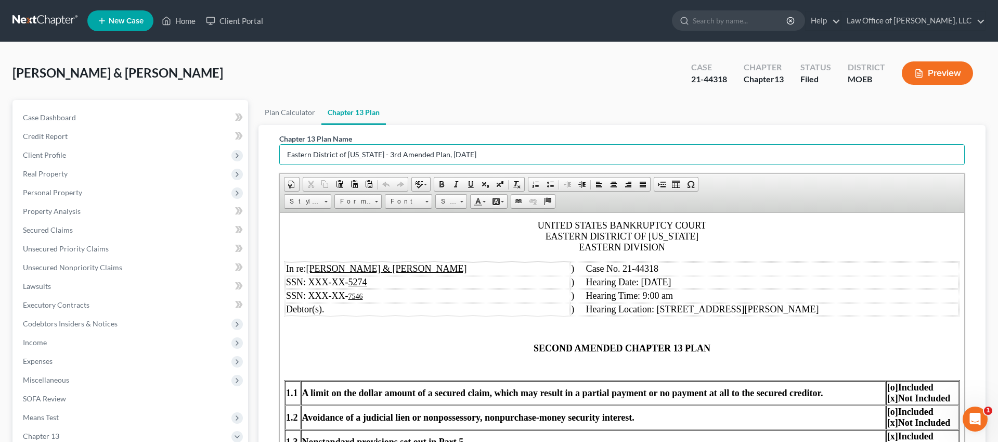
scroll to position [192, 0]
type input "Eastern District of [US_STATE] - 3rd Amended Plan, [DATE]"
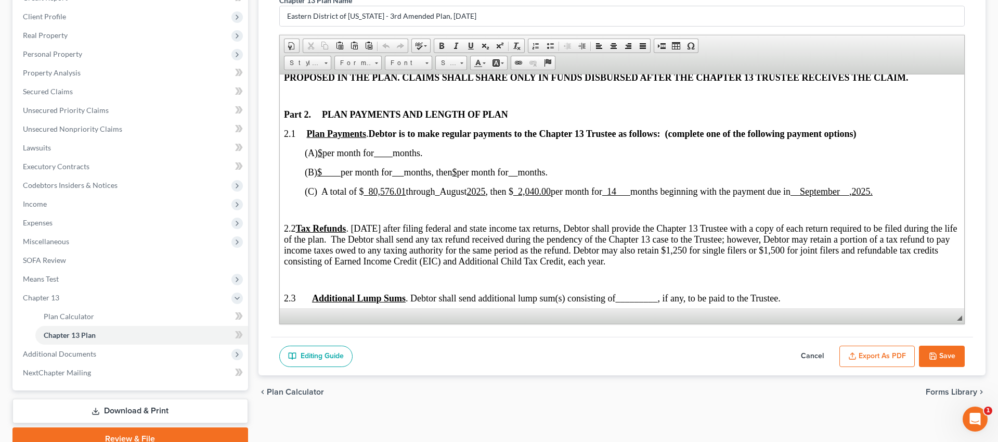
scroll to position [168, 0]
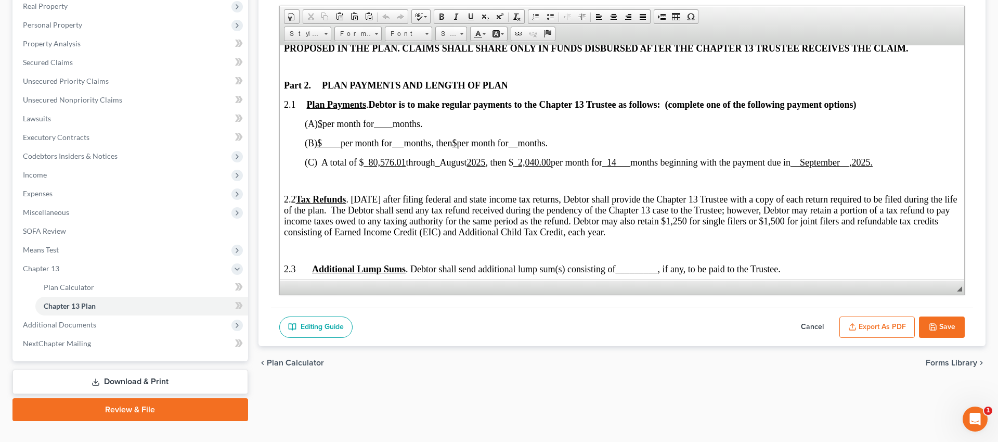
click at [814, 324] on button "Cancel" at bounding box center [813, 327] width 46 height 22
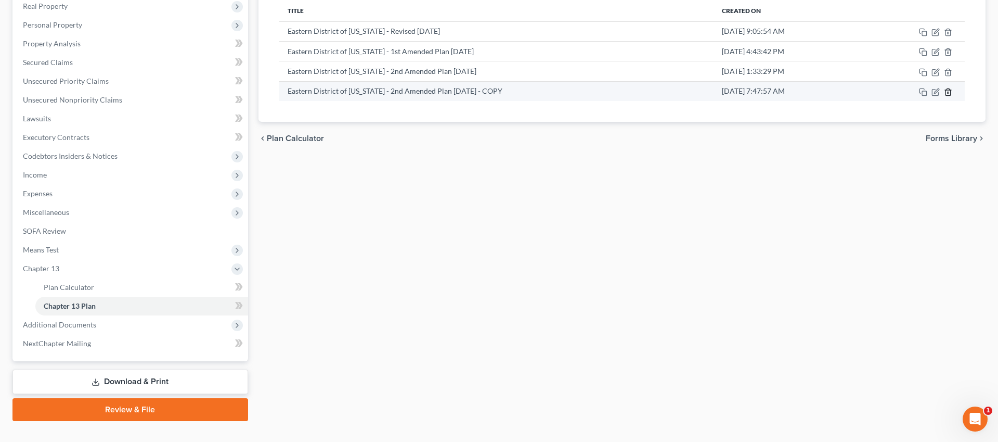
click at [950, 93] on icon "button" at bounding box center [948, 92] width 8 height 8
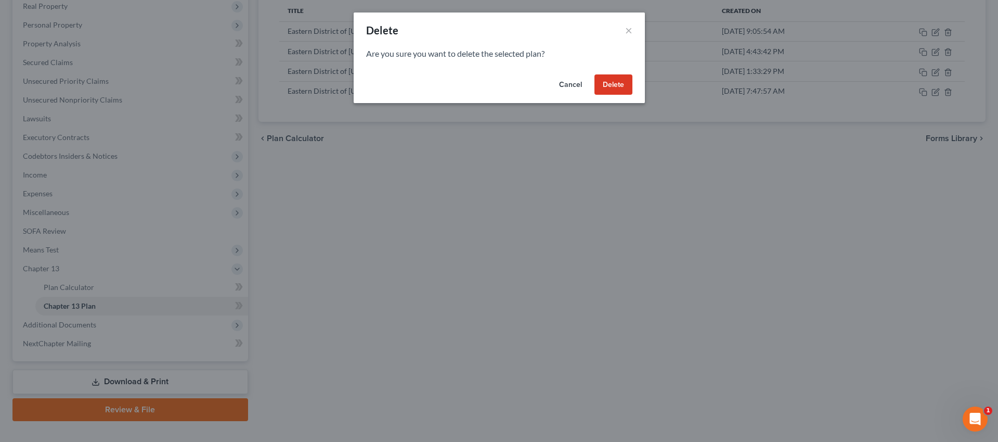
click at [632, 96] on div "Cancel Delete" at bounding box center [499, 86] width 291 height 33
click at [615, 87] on button "Delete" at bounding box center [614, 84] width 38 height 21
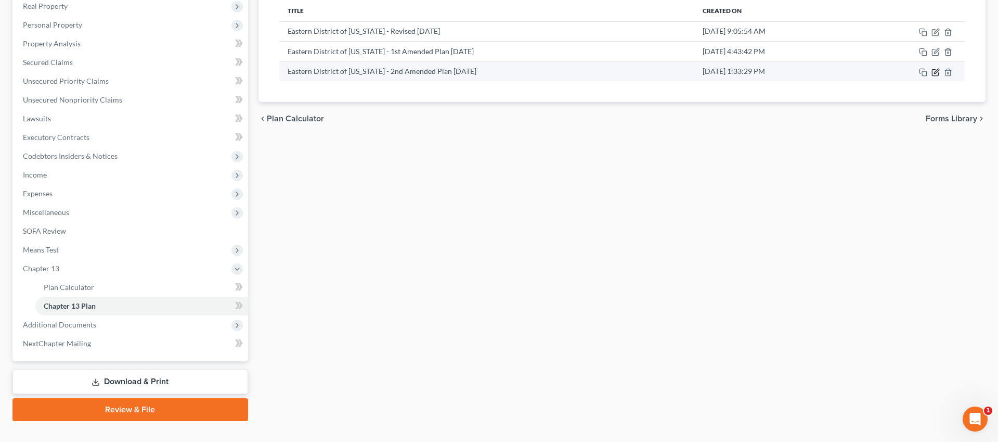
click at [937, 74] on icon "button" at bounding box center [936, 72] width 8 height 8
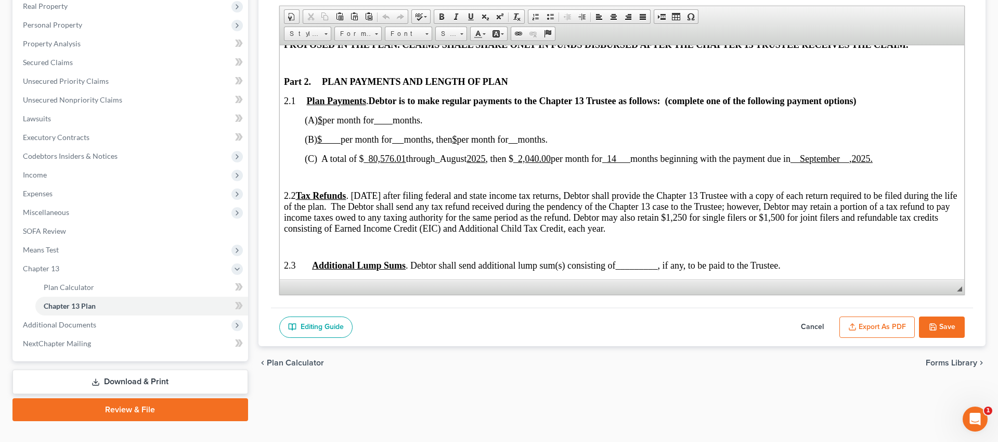
scroll to position [560, 0]
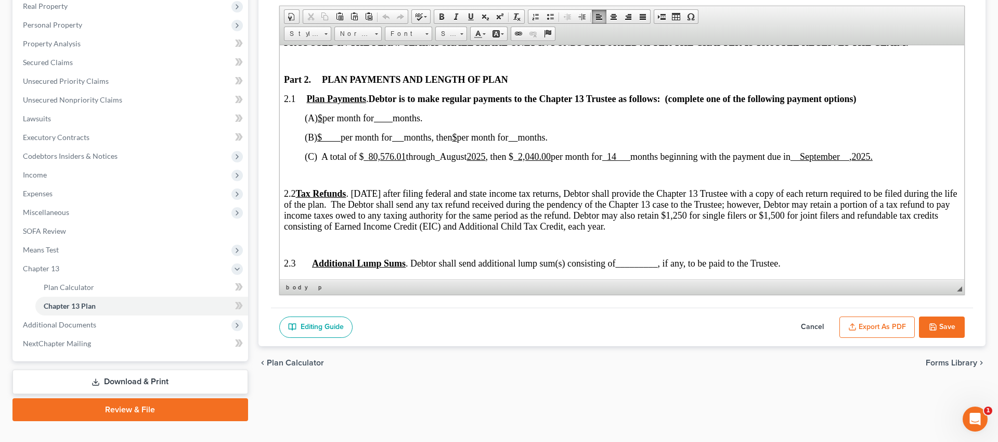
click at [369, 158] on u "80,576.01" at bounding box center [386, 156] width 37 height 10
click at [473, 18] on span at bounding box center [471, 16] width 8 height 8
click at [470, 14] on span at bounding box center [471, 16] width 8 height 8
click at [774, 157] on span "__ September __" at bounding box center [786, 156] width 59 height 10
click at [461, 160] on u "[DATE]" at bounding box center [453, 156] width 46 height 10
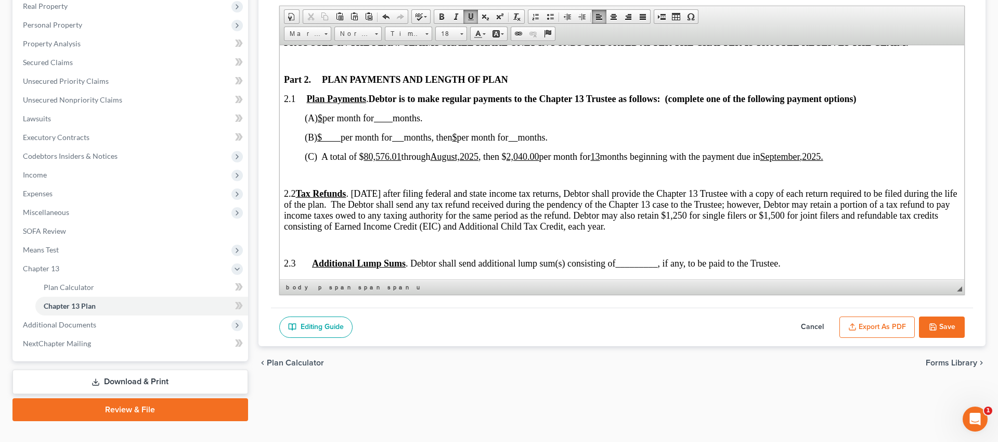
click at [947, 329] on button "Save" at bounding box center [942, 327] width 46 height 22
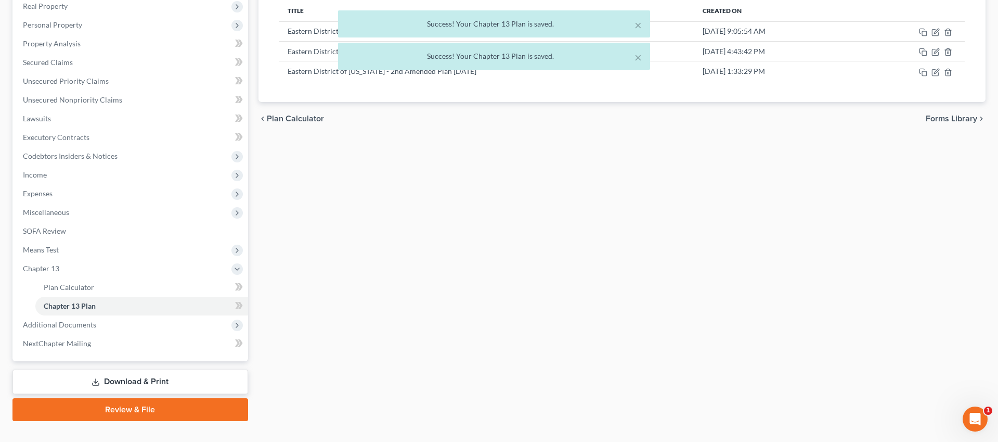
click at [935, 54] on div "× Success! Your Chapter 13 Plan is saved. × Success! Your Chapter 13 Plan is sa…" at bounding box center [494, 42] width 998 height 65
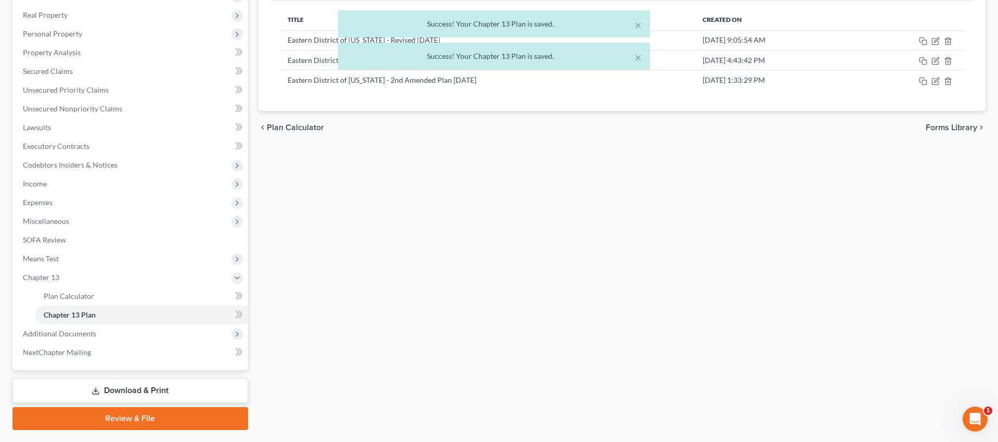
scroll to position [156, 0]
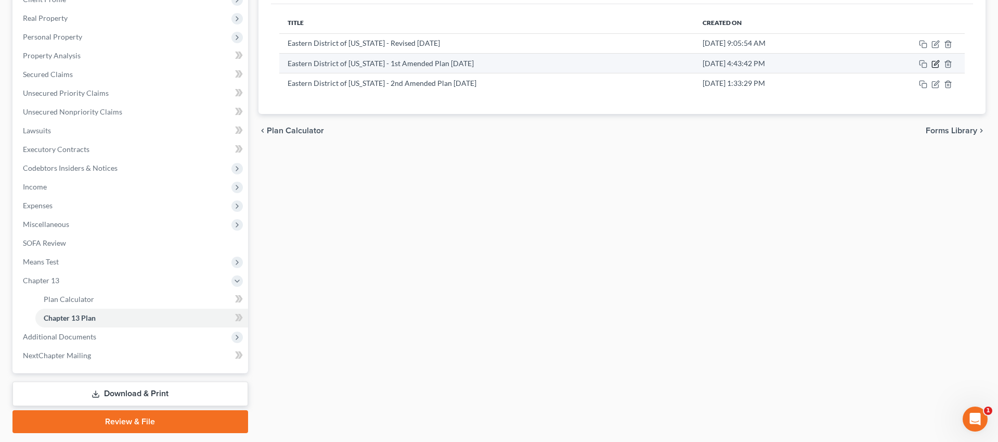
click at [937, 64] on icon "button" at bounding box center [936, 64] width 8 height 8
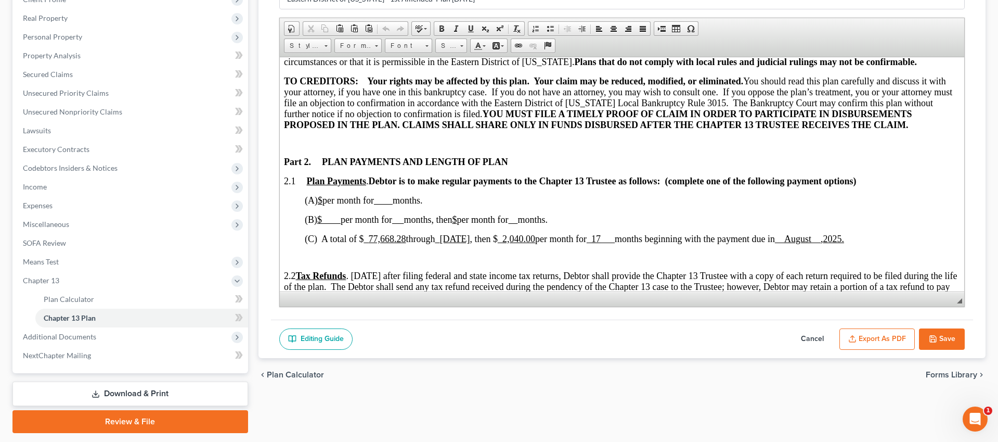
scroll to position [457, 0]
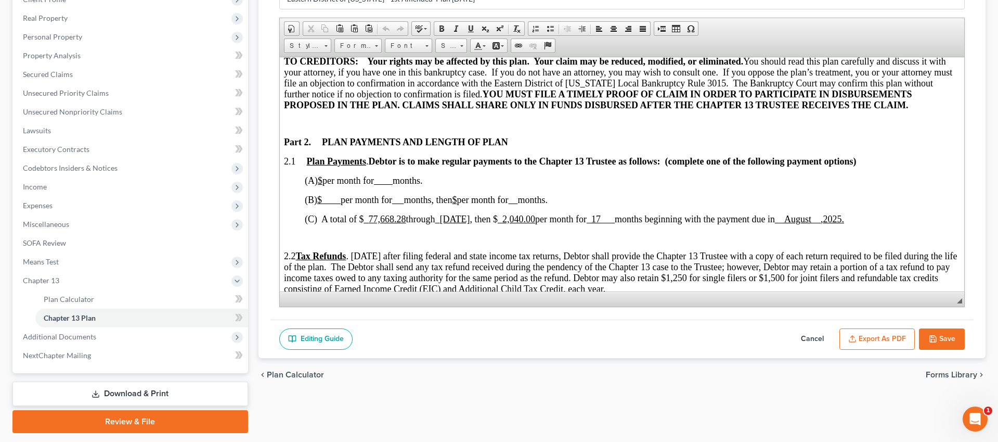
click at [810, 340] on button "Cancel" at bounding box center [813, 339] width 46 height 22
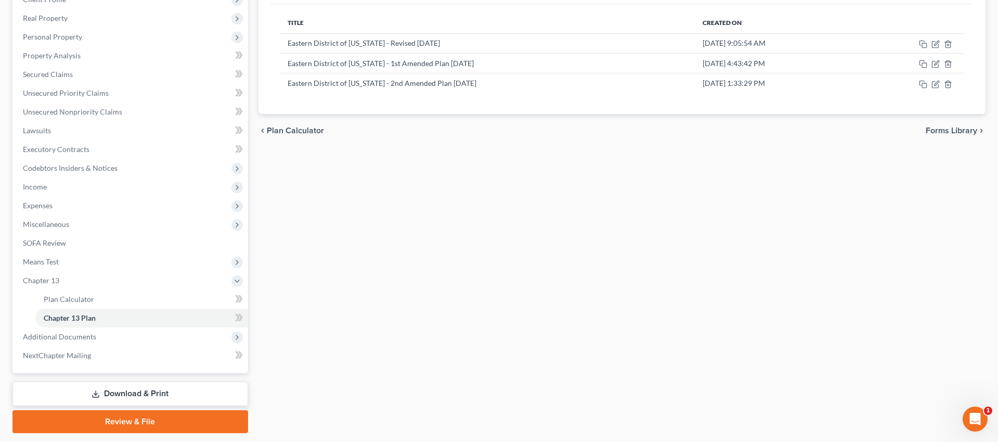
click at [810, 340] on div "Plan Calculator Chapter 13 Plan Chapter 13 Plan Editor Please select your Chapt…" at bounding box center [622, 188] width 738 height 489
click at [941, 85] on td at bounding box center [910, 83] width 109 height 20
click at [937, 84] on icon "button" at bounding box center [936, 84] width 8 height 8
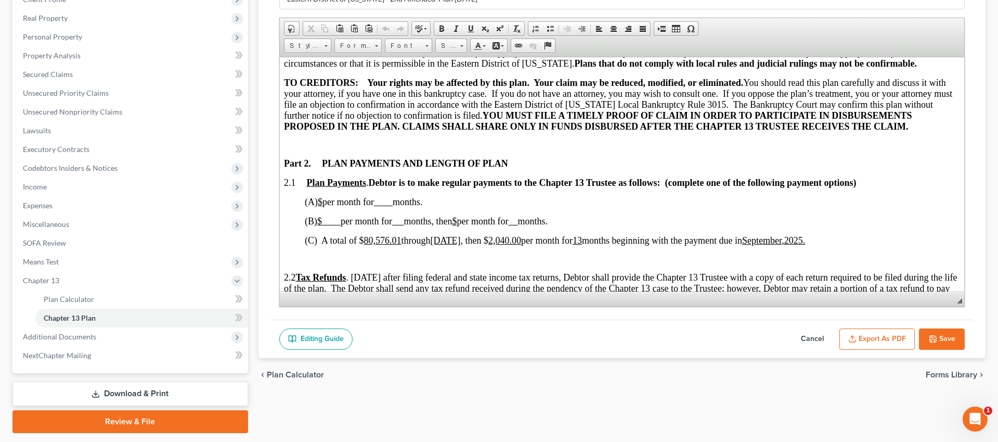
scroll to position [352, 0]
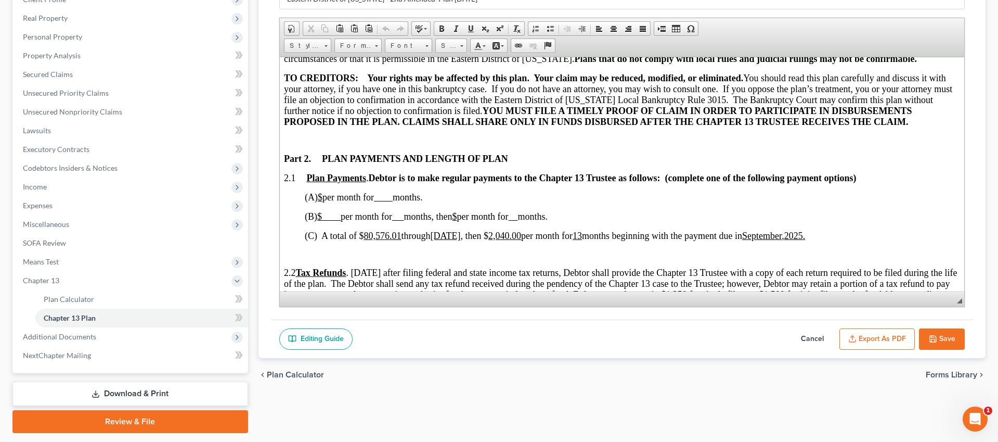
click at [582, 236] on u "13" at bounding box center [576, 235] width 9 height 10
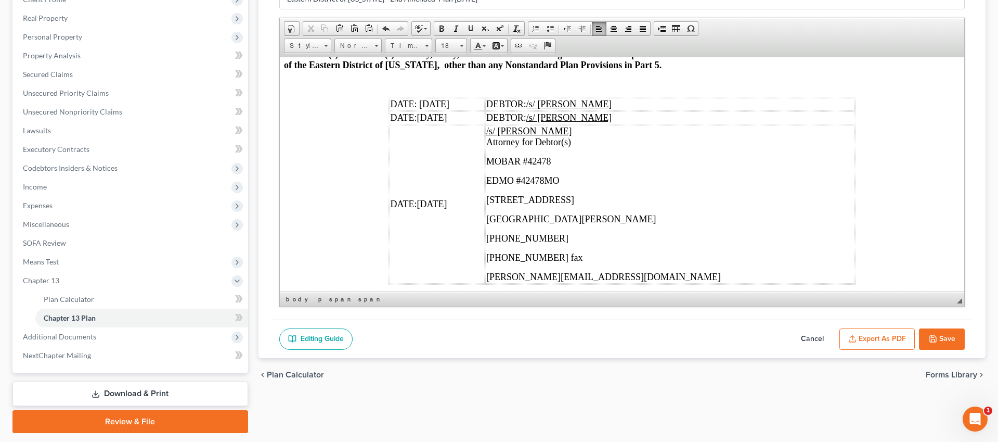
scroll to position [3120, 0]
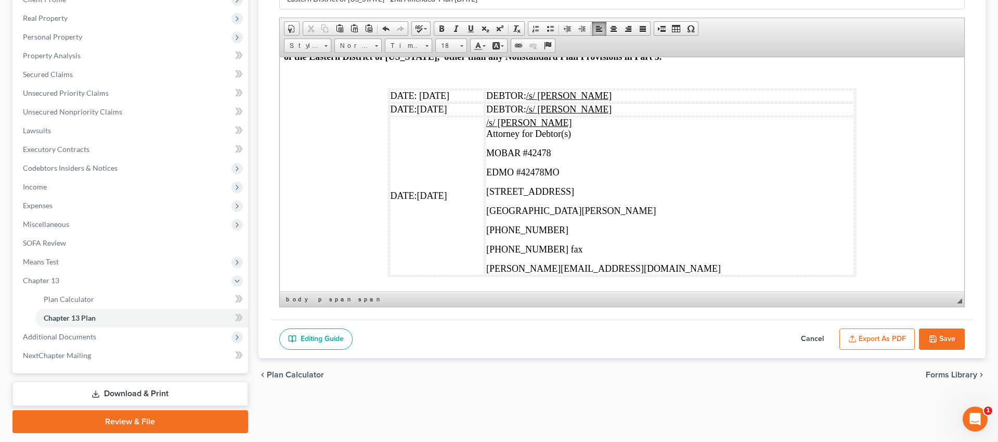
click at [949, 336] on button "Save" at bounding box center [942, 339] width 46 height 22
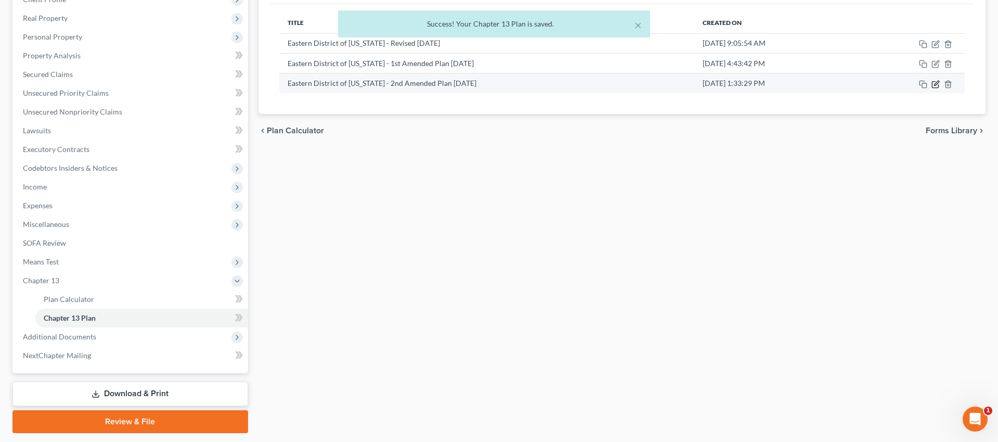
click at [934, 86] on icon "button" at bounding box center [936, 84] width 8 height 8
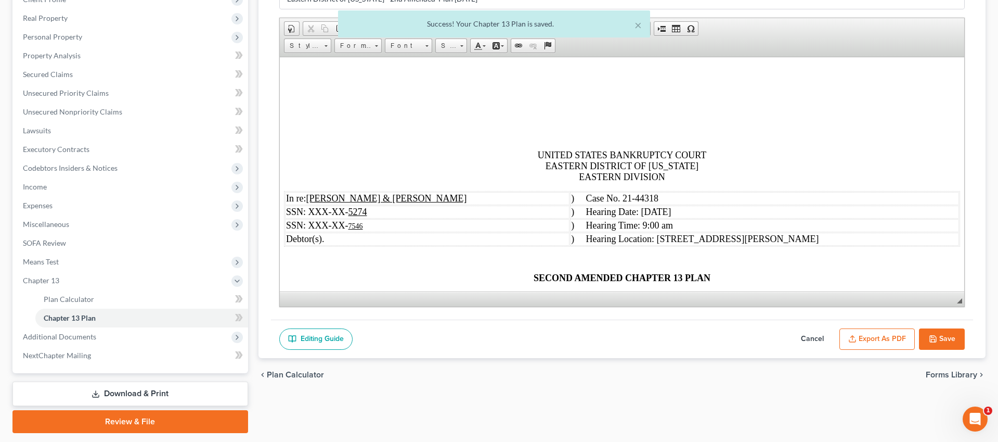
scroll to position [0, 0]
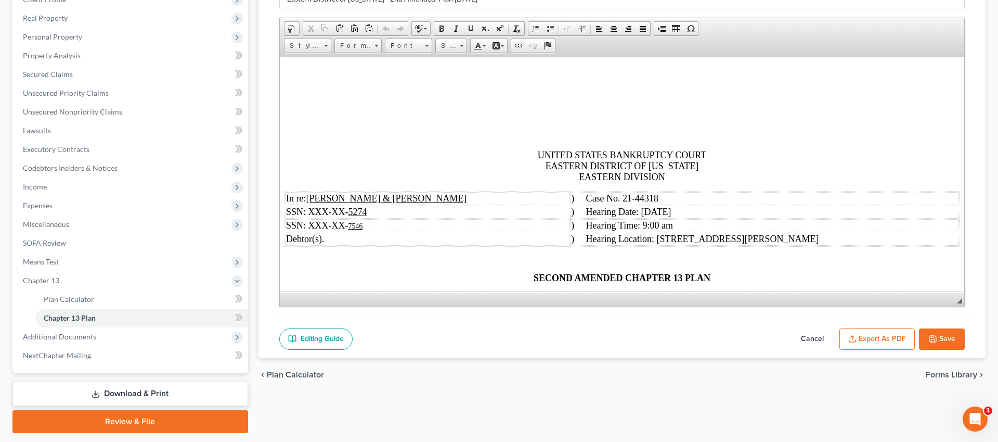
click at [872, 339] on button "Export as PDF" at bounding box center [877, 339] width 75 height 22
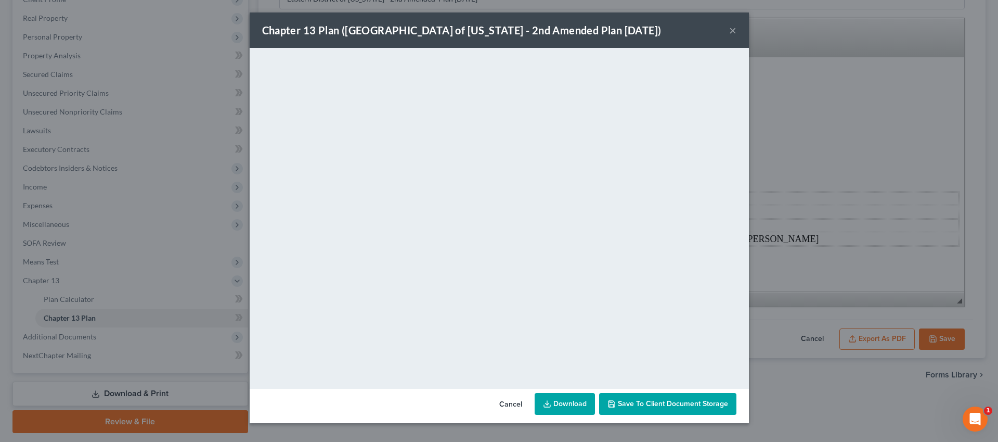
click at [571, 411] on link "Download" at bounding box center [565, 404] width 60 height 22
click at [732, 34] on button "×" at bounding box center [732, 30] width 7 height 12
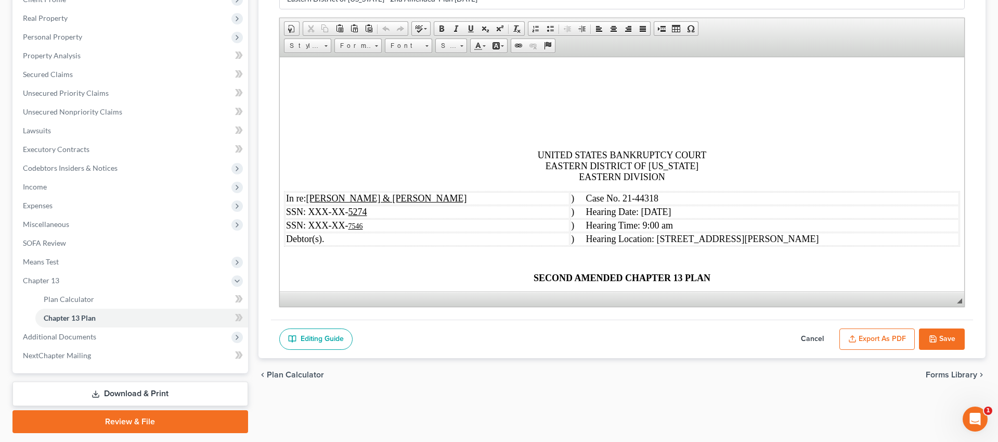
click at [938, 328] on button "Save" at bounding box center [942, 339] width 46 height 22
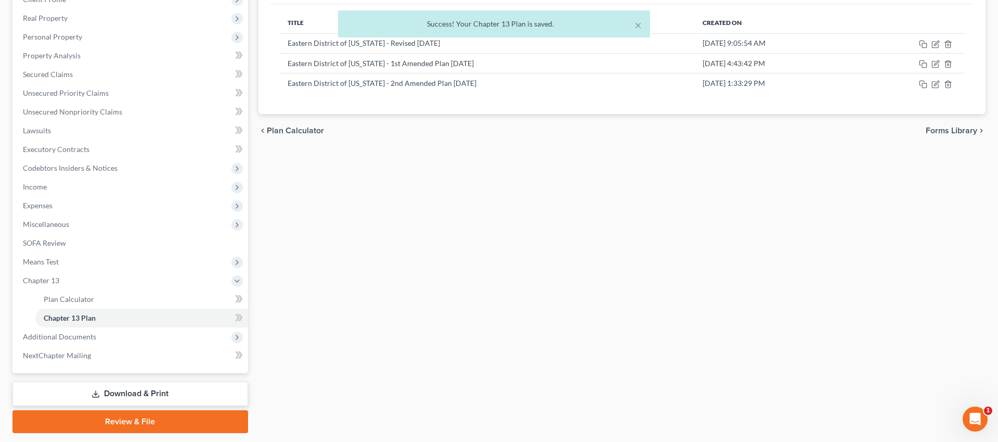
click at [939, 338] on div "Plan Calculator Chapter 13 Plan Chapter 13 Plan Editor Please select your Chapt…" at bounding box center [622, 188] width 738 height 489
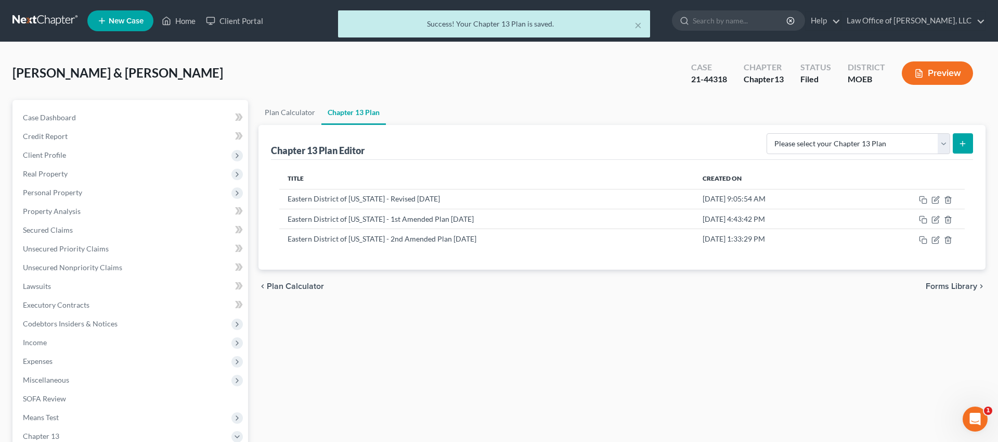
click at [194, 19] on div "× Success! Your Chapter 13 Plan is saved." at bounding box center [494, 26] width 998 height 32
click at [189, 30] on div "× Success! Your Chapter 13 Plan is saved." at bounding box center [494, 26] width 998 height 32
click at [188, 23] on div "× Success! Your Chapter 13 Plan is saved." at bounding box center [494, 26] width 998 height 32
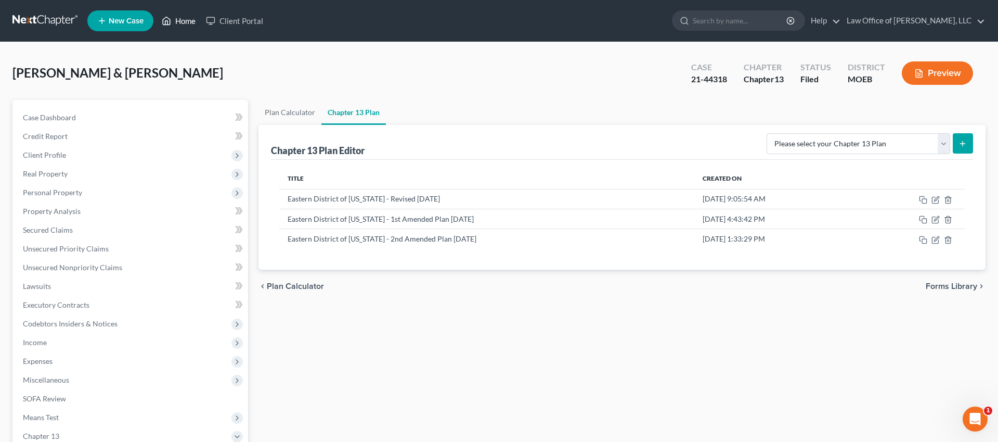
click at [179, 20] on link "Home" at bounding box center [179, 20] width 44 height 19
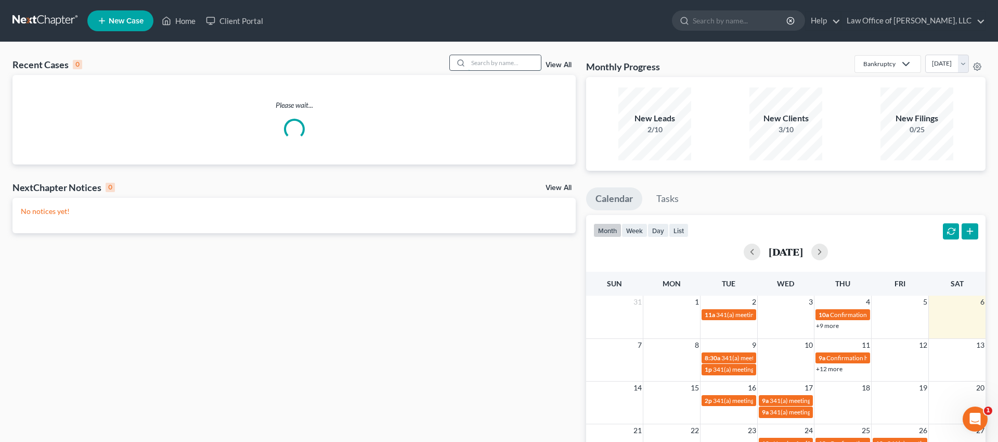
click at [505, 67] on input "search" at bounding box center [504, 62] width 73 height 15
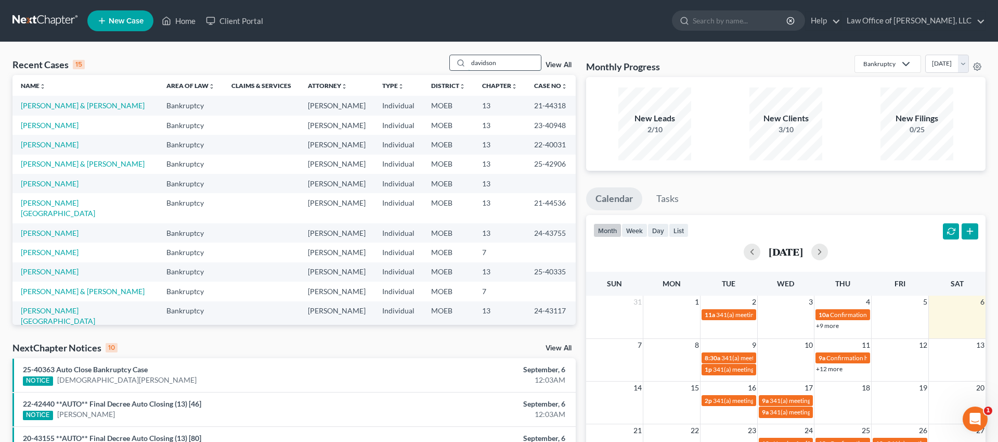
type input "davidson"
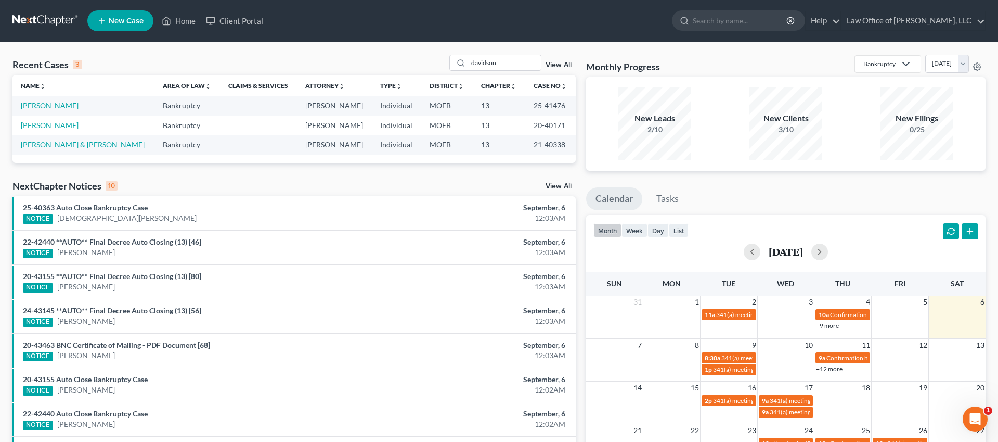
click at [52, 109] on link "[PERSON_NAME]" at bounding box center [50, 105] width 58 height 9
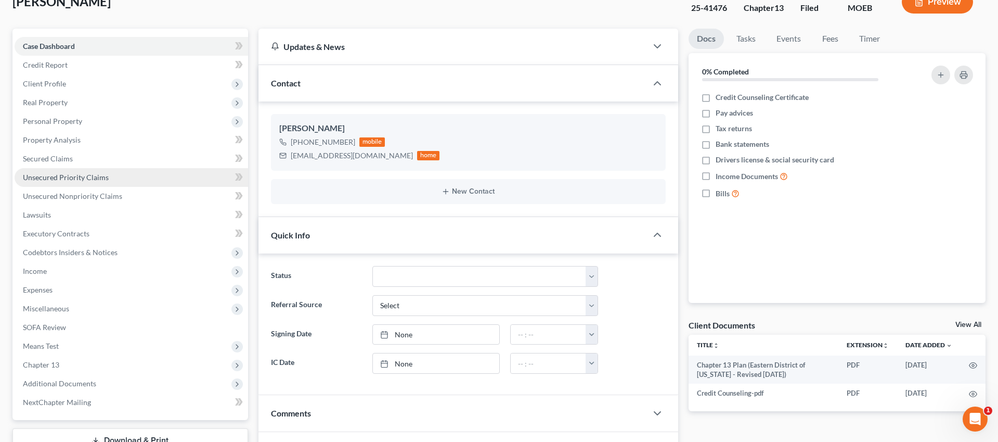
scroll to position [211, 0]
